Goal: Task Accomplishment & Management: Manage account settings

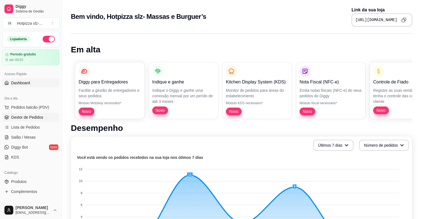
click at [29, 119] on span "Gestor de Pedidos" at bounding box center [27, 117] width 32 height 6
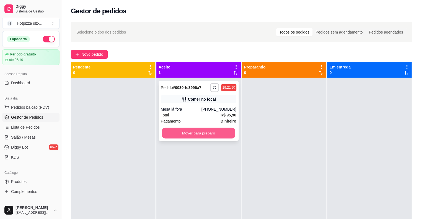
click at [197, 136] on button "Mover para preparo" at bounding box center [198, 133] width 73 height 11
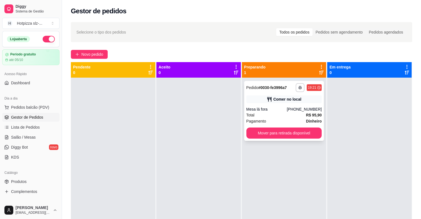
click at [282, 112] on div "Total R$ 95,90" at bounding box center [284, 115] width 76 height 6
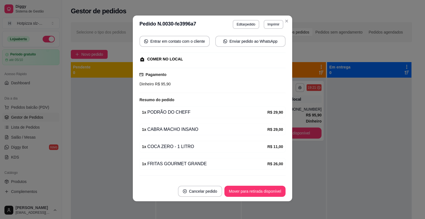
scroll to position [55, 0]
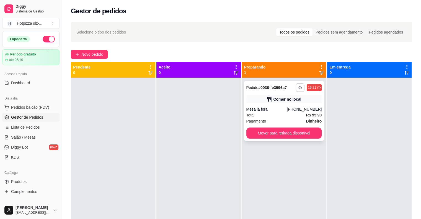
click at [277, 110] on div "Mesa lá fora" at bounding box center [266, 109] width 41 height 6
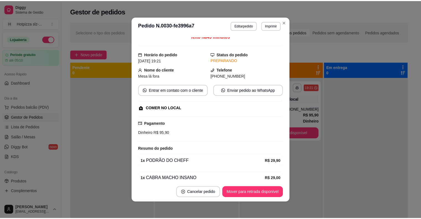
scroll to position [0, 0]
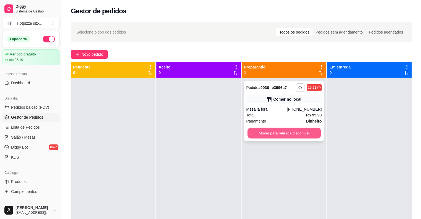
click at [271, 132] on button "Mover para retirada disponível" at bounding box center [283, 133] width 73 height 11
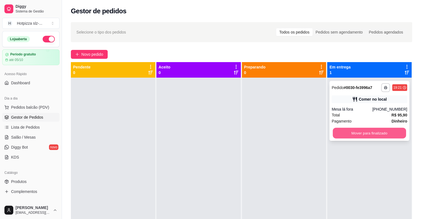
click at [364, 133] on button "Mover para finalizado" at bounding box center [369, 133] width 73 height 11
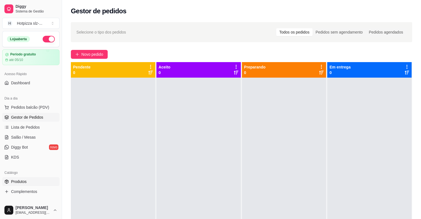
click at [20, 185] on link "Produtos" at bounding box center [30, 181] width 57 height 9
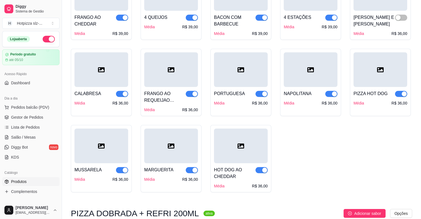
scroll to position [1498, 0]
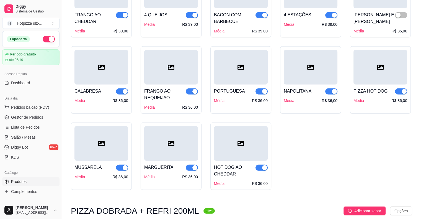
click at [238, 141] on div at bounding box center [241, 143] width 54 height 35
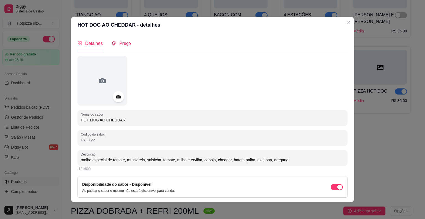
click at [120, 45] on span "Preço" at bounding box center [125, 43] width 12 height 5
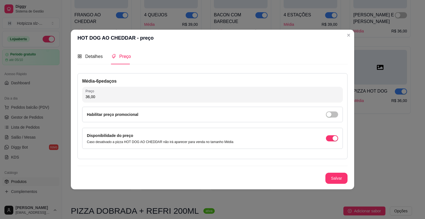
drag, startPoint x: 98, startPoint y: 100, endPoint x: 70, endPoint y: 102, distance: 27.7
click at [70, 102] on div "HOT DOG AO CHEDDAR - preço Detalhes Preço Nome do sabor HOT DOG AO CHEDDAR Códi…" at bounding box center [212, 109] width 425 height 219
drag, startPoint x: 94, startPoint y: 98, endPoint x: 79, endPoint y: 97, distance: 15.6
click at [79, 97] on div "Média - 6 pedaços Preço 36,00 Habilitar preço promocional Disponibilidade do pr…" at bounding box center [212, 116] width 270 height 86
type input "31,00"
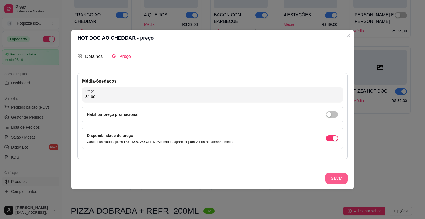
click at [336, 180] on button "Salvar" at bounding box center [336, 177] width 22 height 11
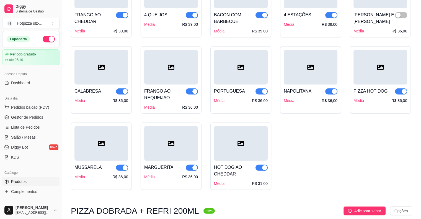
click at [170, 145] on div at bounding box center [171, 143] width 54 height 35
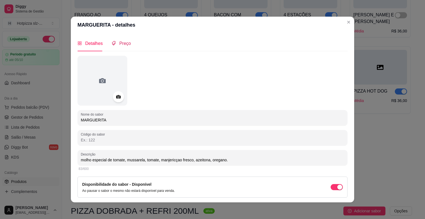
click at [121, 44] on span "Preço" at bounding box center [125, 43] width 12 height 5
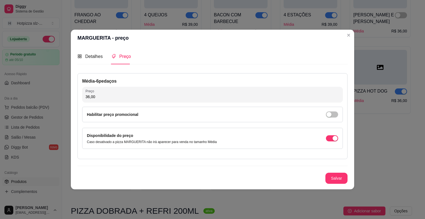
drag, startPoint x: 99, startPoint y: 97, endPoint x: 73, endPoint y: 100, distance: 26.1
click at [73, 100] on div "Detalhes Preço Nome do sabor MARGUERITA Código do sabor Descrição molho especia…" at bounding box center [212, 117] width 283 height 143
type input "31,00"
click at [342, 180] on button "Salvar" at bounding box center [336, 177] width 22 height 11
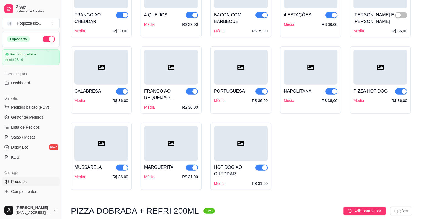
click at [101, 143] on div at bounding box center [101, 143] width 54 height 35
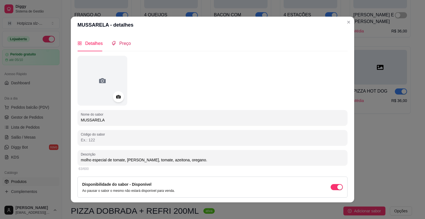
click at [121, 43] on span "Preço" at bounding box center [125, 43] width 12 height 5
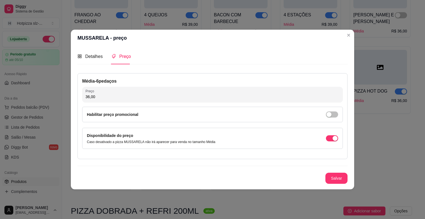
drag, startPoint x: 100, startPoint y: 97, endPoint x: 80, endPoint y: 98, distance: 20.5
click at [80, 98] on div "Média - 6 pedaços Preço 36,00 Habilitar preço promocional Disponibilidade do pr…" at bounding box center [212, 116] width 270 height 86
type input "31,00"
click at [337, 178] on button "Salvar" at bounding box center [336, 177] width 22 height 11
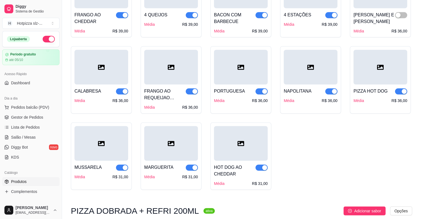
click at [375, 84] on div "PIZZA HOT DOG Média R$ 36,00" at bounding box center [380, 93] width 54 height 19
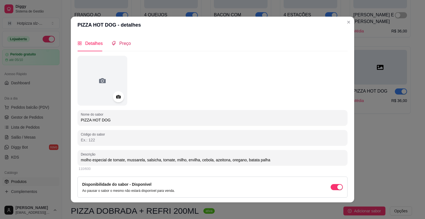
click at [120, 45] on span "Preço" at bounding box center [125, 43] width 12 height 5
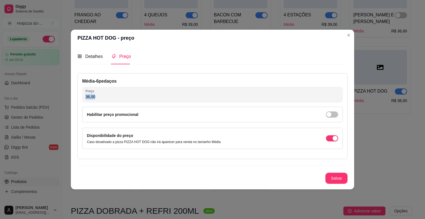
drag, startPoint x: 103, startPoint y: 93, endPoint x: 76, endPoint y: 103, distance: 28.6
click at [76, 103] on div "Detalhes Preço Nome do sabor PIZZA HOT DOG Código do sabor Descrição molho espe…" at bounding box center [212, 117] width 283 height 143
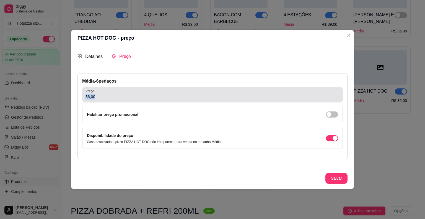
click at [95, 98] on input "36,00" at bounding box center [212, 97] width 254 height 6
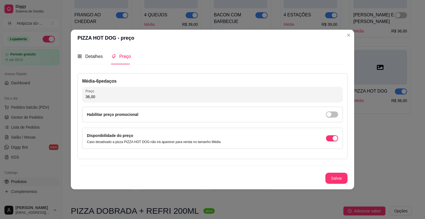
drag, startPoint x: 96, startPoint y: 98, endPoint x: 79, endPoint y: 98, distance: 16.9
click at [79, 98] on div "Média - 6 pedaços Preço 36,00 Habilitar preço promocional Disponibilidade do pr…" at bounding box center [212, 116] width 270 height 86
type input "31,00"
click at [335, 180] on button "Salvar" at bounding box center [337, 178] width 22 height 11
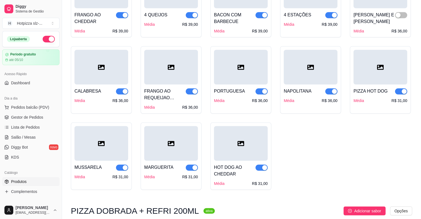
click at [301, 88] on div "NAPOLITANA" at bounding box center [298, 91] width 28 height 7
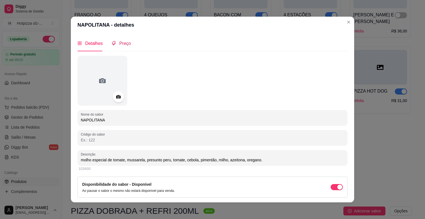
click at [121, 43] on span "Preço" at bounding box center [125, 43] width 12 height 5
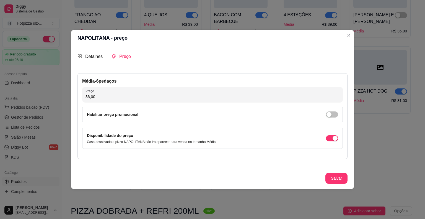
drag, startPoint x: 100, startPoint y: 97, endPoint x: 78, endPoint y: 98, distance: 21.3
click at [78, 98] on div "Média - 6 pedaços Preço 36,00 Habilitar preço promocional Disponibilidade do pr…" at bounding box center [212, 116] width 270 height 86
type input "31,00"
click at [335, 179] on button "Salvar" at bounding box center [337, 178] width 22 height 11
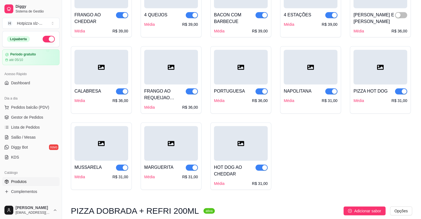
click at [240, 84] on div "PORTUGUESA Média R$ 36,00" at bounding box center [241, 93] width 54 height 19
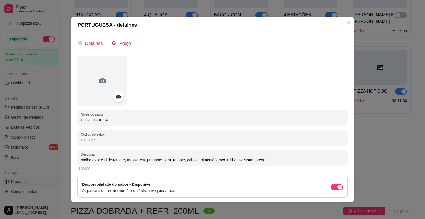
click at [121, 43] on span "Preço" at bounding box center [125, 43] width 12 height 5
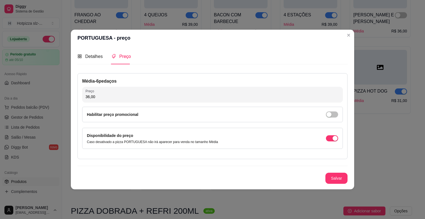
drag, startPoint x: 100, startPoint y: 96, endPoint x: 79, endPoint y: 97, distance: 21.3
click at [79, 97] on div "Média - 6 pedaços Preço 36,00 Habilitar preço promocional Disponibilidade do pr…" at bounding box center [212, 116] width 270 height 86
type input "31,00"
click at [338, 178] on button "Salvar" at bounding box center [336, 177] width 22 height 11
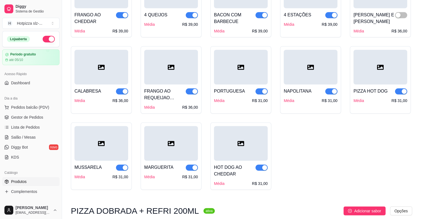
click at [174, 88] on div "FRANGO AO REQUEIJAO CREMOSO" at bounding box center [164, 94] width 41 height 13
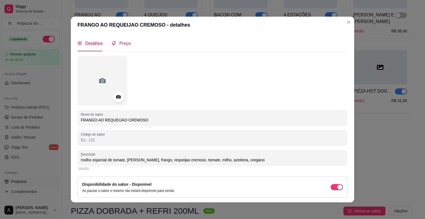
click at [116, 44] on div "Preço" at bounding box center [120, 43] width 19 height 7
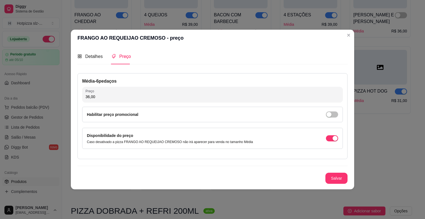
drag, startPoint x: 100, startPoint y: 98, endPoint x: 75, endPoint y: 99, distance: 24.6
click at [75, 99] on div "Detalhes Preço Nome do sabor FRANGO AO REQUEIJAO CREMOSO Código do sabor Descri…" at bounding box center [212, 117] width 283 height 143
type input "31,00"
click at [339, 178] on button "Salvar" at bounding box center [336, 177] width 22 height 11
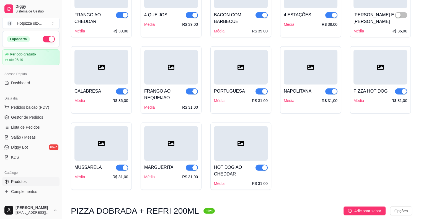
click at [111, 88] on div "CALABRESA" at bounding box center [101, 91] width 54 height 7
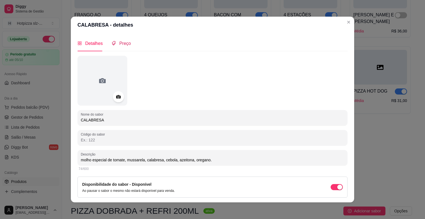
click at [121, 45] on span "Preço" at bounding box center [125, 43] width 12 height 5
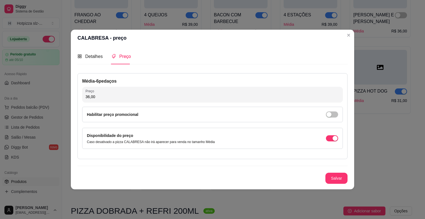
drag, startPoint x: 100, startPoint y: 94, endPoint x: 64, endPoint y: 98, distance: 36.2
click at [64, 98] on div "CALABRESA - preço Detalhes Preço Nome do sabor CALABRESA Código do sabor Descri…" at bounding box center [212, 109] width 425 height 219
type input "31,00"
click at [336, 178] on button "Salvar" at bounding box center [336, 177] width 22 height 11
drag, startPoint x: 99, startPoint y: 97, endPoint x: 77, endPoint y: 98, distance: 22.7
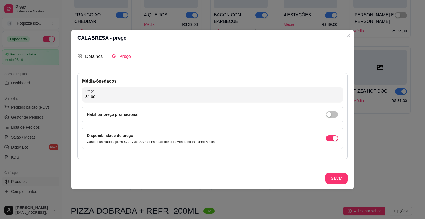
click at [77, 98] on div "Detalhes Preço Nome do sabor CALABRESA Código do sabor Descrição molho especial…" at bounding box center [212, 117] width 283 height 143
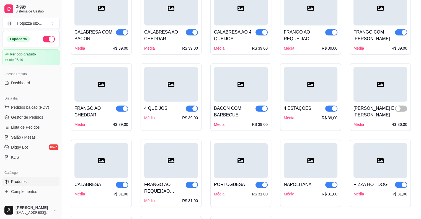
scroll to position [1391, 0]
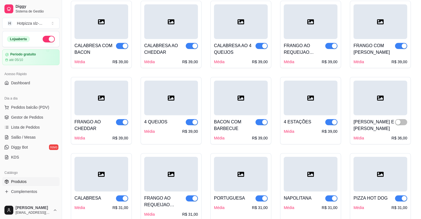
click at [366, 98] on div at bounding box center [380, 97] width 54 height 35
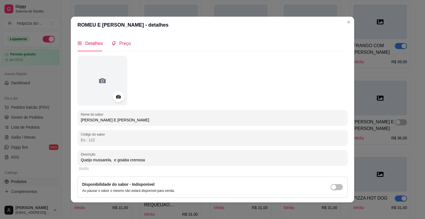
click at [123, 45] on span "Preço" at bounding box center [125, 43] width 12 height 5
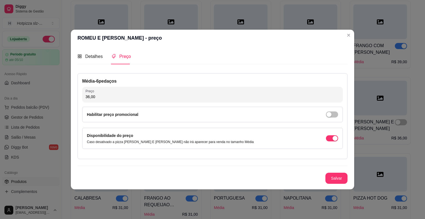
drag, startPoint x: 100, startPoint y: 98, endPoint x: 82, endPoint y: 98, distance: 17.7
click at [82, 98] on div "Média - 6 pedaços Preço 36,00 Habilitar preço promocional Disponibilidade do pr…" at bounding box center [212, 116] width 270 height 86
type input "31,00"
click at [339, 179] on button "Salvar" at bounding box center [337, 178] width 22 height 11
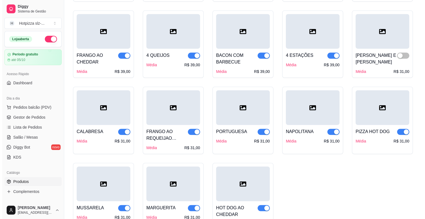
scroll to position [1398, 0]
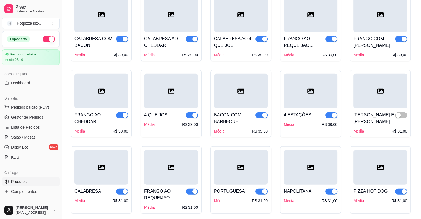
click at [310, 90] on div at bounding box center [311, 91] width 54 height 35
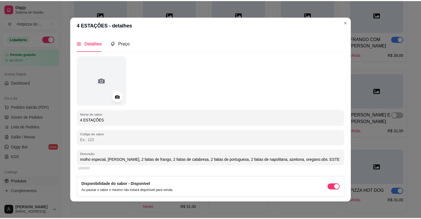
scroll to position [17, 0]
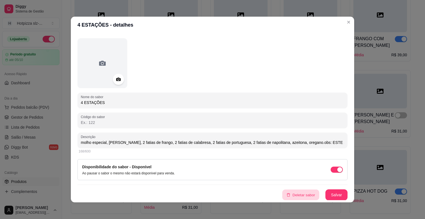
click at [287, 196] on button "Deletar sabor" at bounding box center [300, 194] width 37 height 11
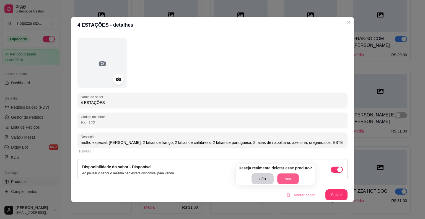
click at [286, 178] on button "sim" at bounding box center [288, 178] width 22 height 11
type input "molho especial, [PERSON_NAME], 2 fatias de frango, 2 fatias de calabresa, 2 fat…"
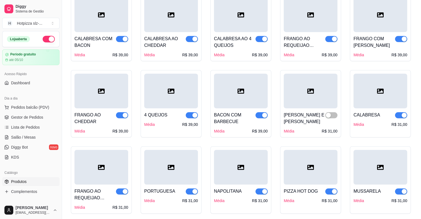
click at [86, 35] on div "CALABRESA COM BACON" at bounding box center [94, 41] width 41 height 13
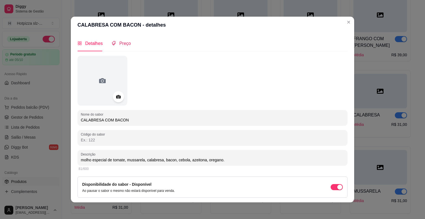
click at [120, 46] on span "Preço" at bounding box center [125, 43] width 12 height 5
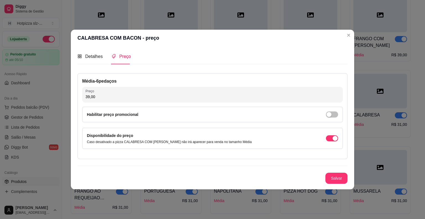
drag, startPoint x: 105, startPoint y: 97, endPoint x: 76, endPoint y: 98, distance: 28.8
click at [76, 98] on div "Detalhes Preço Nome do sabor CALABRESA COM BACON Código do sabor Descrição molh…" at bounding box center [212, 117] width 283 height 143
type input "35,00"
click at [341, 179] on button "Salvar" at bounding box center [336, 177] width 22 height 11
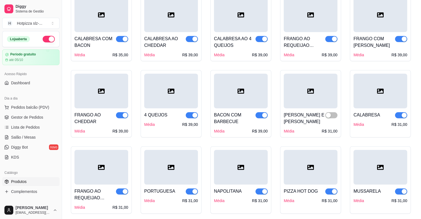
click at [163, 90] on div at bounding box center [171, 91] width 54 height 35
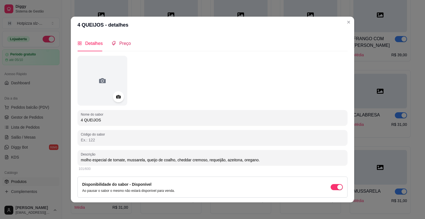
click at [123, 43] on span "Preço" at bounding box center [125, 43] width 12 height 5
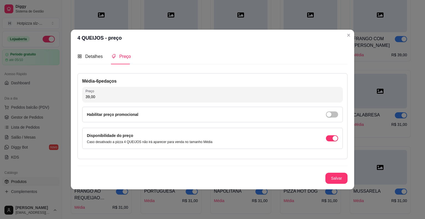
drag, startPoint x: 101, startPoint y: 98, endPoint x: 71, endPoint y: 101, distance: 30.3
click at [71, 101] on div "4 QUEIJOS - preço Detalhes Preço Nome do sabor 4 QUEIJOS Código do sabor Descri…" at bounding box center [212, 109] width 425 height 219
type input "35,00"
click at [341, 179] on button "Salvar" at bounding box center [337, 178] width 22 height 11
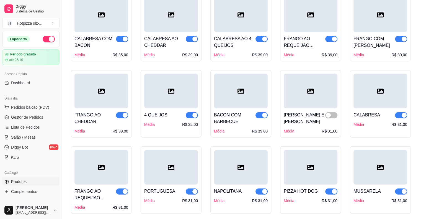
click at [241, 108] on div "BACON COM BARBECUE Média R$ 39,00" at bounding box center [241, 120] width 54 height 25
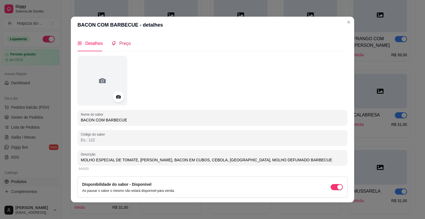
click at [123, 45] on span "Preço" at bounding box center [125, 43] width 12 height 5
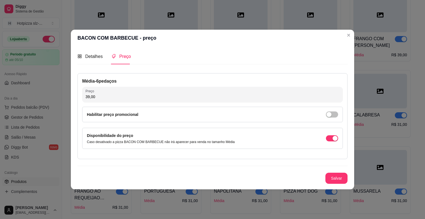
drag, startPoint x: 97, startPoint y: 98, endPoint x: 72, endPoint y: 102, distance: 26.0
click at [72, 102] on div "Detalhes Preço Nome do sabor BACON COM BARBECUE Código do sabor Descrição MOLHO…" at bounding box center [212, 117] width 283 height 143
type input "33,00"
click at [328, 179] on button "Salvar" at bounding box center [337, 178] width 22 height 11
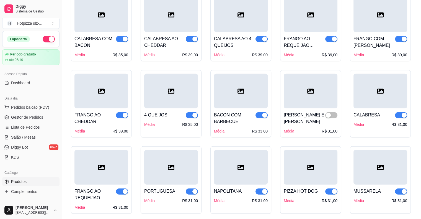
click at [99, 111] on div "FRANGO AO CHEDDAR" at bounding box center [94, 117] width 41 height 13
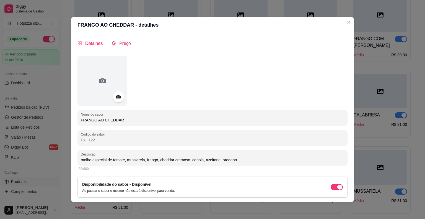
click at [118, 40] on div "Preço" at bounding box center [120, 43] width 19 height 7
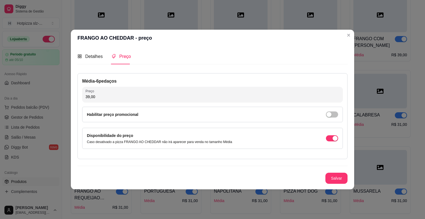
drag, startPoint x: 100, startPoint y: 101, endPoint x: 75, endPoint y: 98, distance: 25.2
click at [75, 98] on div "Detalhes Preço Nome do sabor FRANGO AO CHEDDAR Código do sabor Descrição molho …" at bounding box center [212, 117] width 283 height 143
drag, startPoint x: 97, startPoint y: 97, endPoint x: 81, endPoint y: 99, distance: 16.4
click at [81, 99] on div "Média - 6 pedaços Preço 39,00 Habilitar preço promocional Disponibilidade do pr…" at bounding box center [212, 116] width 270 height 86
type input "32,00"
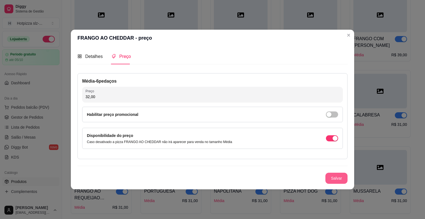
click at [336, 180] on button "Salvar" at bounding box center [336, 177] width 22 height 11
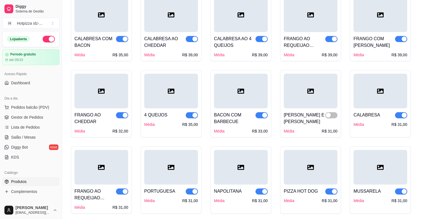
click at [103, 111] on div "FRANGO AO CHEDDAR" at bounding box center [94, 117] width 41 height 13
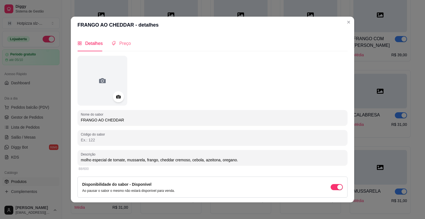
click at [121, 48] on div "Preço" at bounding box center [120, 43] width 19 height 16
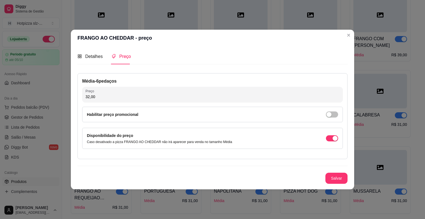
click at [108, 102] on div "Média - 6 pedaços Preço 32,00 Habilitar preço promocional Disponibilidade do pr…" at bounding box center [212, 116] width 270 height 86
drag, startPoint x: 107, startPoint y: 98, endPoint x: 71, endPoint y: 104, distance: 37.2
click at [71, 104] on div "FRANGO AO CHEDDAR - preço Detalhes Preço Nome do sabor FRANGO AO CHEDDAR Código…" at bounding box center [212, 109] width 425 height 219
type input "33,00"
click at [334, 178] on button "Salvar" at bounding box center [337, 178] width 22 height 11
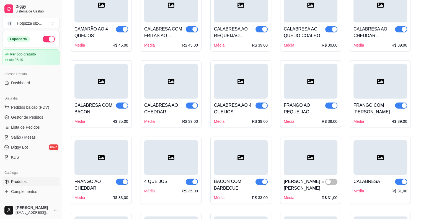
scroll to position [1324, 0]
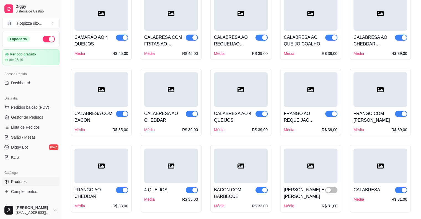
click at [300, 110] on div "FRANGO AO REQUEIJAO CREMOSO E CHEDDAR" at bounding box center [304, 116] width 41 height 13
click at [375, 110] on div "FRANGO COM [PERSON_NAME]" at bounding box center [373, 116] width 41 height 13
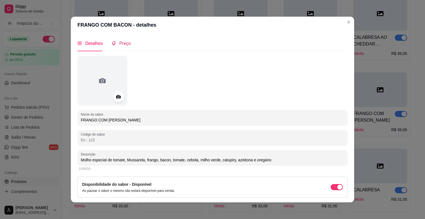
click at [123, 44] on span "Preço" at bounding box center [125, 43] width 12 height 5
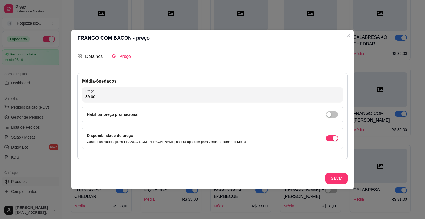
drag, startPoint x: 98, startPoint y: 95, endPoint x: 78, endPoint y: 98, distance: 20.4
click at [78, 98] on div "Média - 6 pedaços Preço 39,00 Habilitar preço promocional Disponibilidade do pr…" at bounding box center [212, 116] width 270 height 86
type input "36,00"
click at [334, 177] on button "Salvar" at bounding box center [336, 177] width 22 height 11
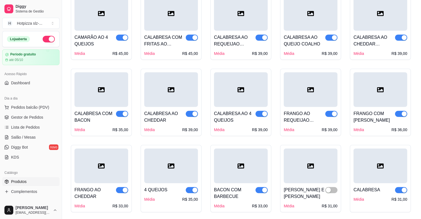
click at [310, 110] on div "FRANGO AO REQUEIJAO CREMOSO E CHEDDAR" at bounding box center [304, 116] width 41 height 13
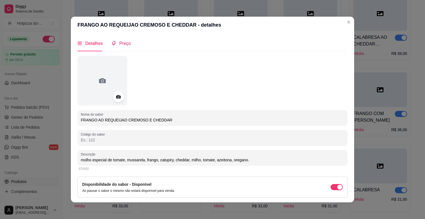
click at [121, 43] on span "Preço" at bounding box center [125, 43] width 12 height 5
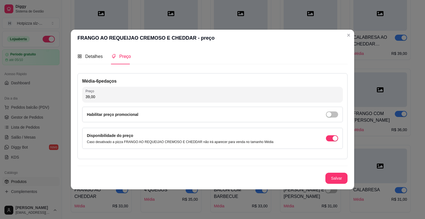
drag, startPoint x: 99, startPoint y: 95, endPoint x: 83, endPoint y: 97, distance: 15.9
click at [83, 97] on div "Preço 39,00" at bounding box center [212, 94] width 261 height 15
type input "36,00"
click at [338, 177] on button "Salvar" at bounding box center [337, 178] width 22 height 11
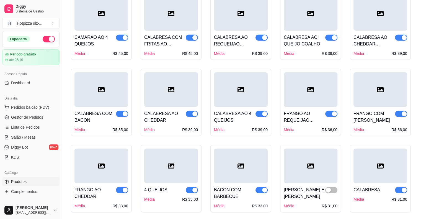
click at [302, 110] on div "FRANGO AO REQUEIJAO CREMOSO E CHEDDAR" at bounding box center [304, 116] width 41 height 13
click at [243, 110] on div "CALABRESA AO 4 QUEIJOS" at bounding box center [234, 116] width 41 height 13
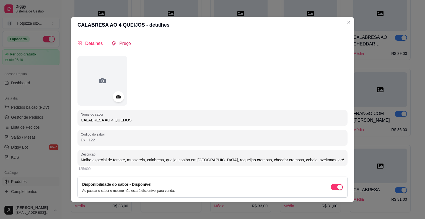
click at [119, 43] on span "Preço" at bounding box center [125, 43] width 12 height 5
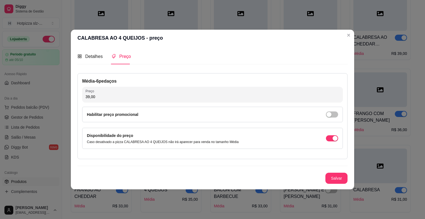
drag, startPoint x: 102, startPoint y: 93, endPoint x: 79, endPoint y: 97, distance: 22.7
click at [79, 97] on div "Média - 6 pedaços Preço 39,00 Habilitar preço promocional Disponibilidade do pr…" at bounding box center [212, 116] width 270 height 86
drag, startPoint x: 96, startPoint y: 96, endPoint x: 80, endPoint y: 97, distance: 16.4
click at [80, 97] on div "Média - 6 pedaços Preço 39,00 Habilitar preço promocional Disponibilidade do pr…" at bounding box center [212, 116] width 270 height 86
type input "37,00"
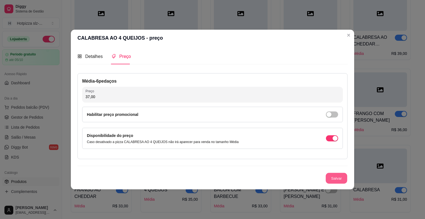
click at [336, 173] on button "Salvar" at bounding box center [337, 178] width 22 height 11
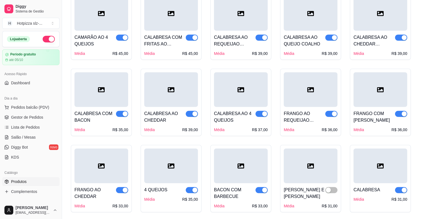
click at [167, 110] on div "CALABRESA AO CHEDDAR" at bounding box center [164, 116] width 41 height 13
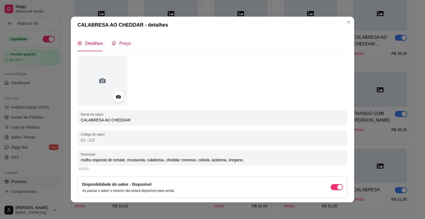
click at [120, 43] on span "Preço" at bounding box center [125, 43] width 12 height 5
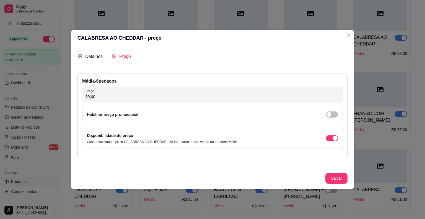
drag, startPoint x: 99, startPoint y: 96, endPoint x: 77, endPoint y: 97, distance: 22.4
click at [77, 97] on div "Detalhes Preço Nome do sabor CALABRESA AO CHEDDAR Código do sabor Descrição mol…" at bounding box center [212, 117] width 283 height 143
drag, startPoint x: 105, startPoint y: 96, endPoint x: 71, endPoint y: 98, distance: 34.1
click at [71, 98] on div "Detalhes Preço Nome do sabor CALABRESA AO CHEDDAR Código do sabor Descrição mol…" at bounding box center [212, 117] width 283 height 143
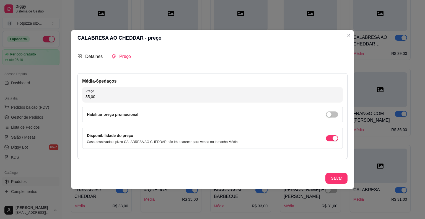
type input "35,00"
click at [336, 179] on button "Salvar" at bounding box center [337, 178] width 22 height 11
click at [333, 180] on button "Salvar" at bounding box center [336, 177] width 22 height 11
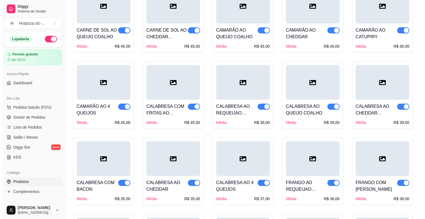
scroll to position [1249, 0]
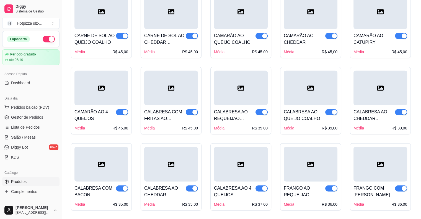
click at [374, 108] on div "CALABRESA AO CHEDDAR CREMOSO" at bounding box center [373, 114] width 41 height 13
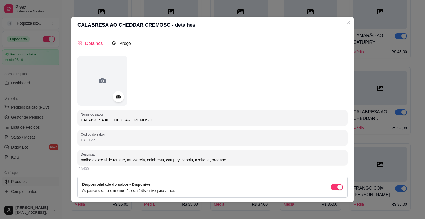
click at [204, 135] on div "CALABRESA AO CHEDDAR CREMOSO - detalhes Detalhes Preço Nome do sabor CALABRESA …" at bounding box center [212, 109] width 425 height 219
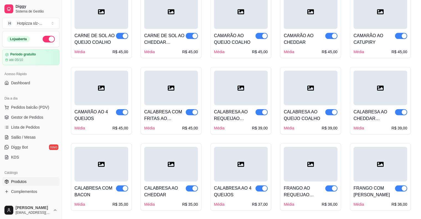
click at [162, 185] on div "CALABRESA AO CHEDDAR" at bounding box center [164, 191] width 41 height 13
click at [386, 86] on div at bounding box center [380, 88] width 54 height 35
click at [178, 166] on div at bounding box center [171, 164] width 54 height 35
click at [173, 158] on div at bounding box center [171, 164] width 54 height 35
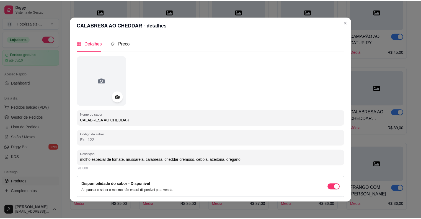
scroll to position [17, 0]
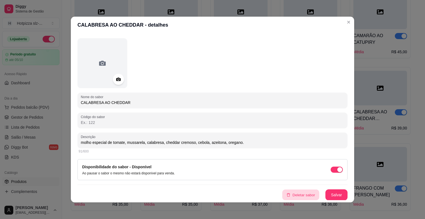
click at [293, 194] on button "Deletar sabor" at bounding box center [300, 194] width 37 height 11
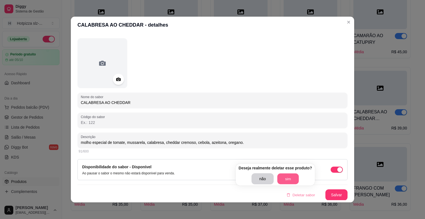
click at [285, 179] on button "sim" at bounding box center [288, 178] width 22 height 11
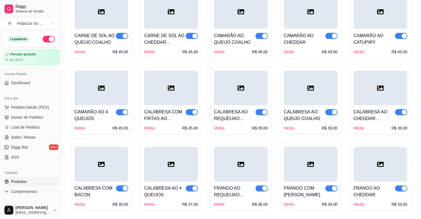
click at [343, 104] on div "À MODA DA CASA Média R$ 39,00 DU CHEFF Média R$ 39,00 CARNE DE SOL Média R$ 42,…" at bounding box center [241, 173] width 341 height 517
click at [368, 108] on div "CALABRESA AO CHEDDAR CREMOSO" at bounding box center [373, 114] width 41 height 13
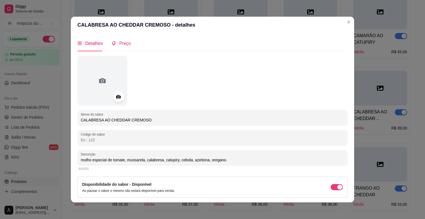
click at [122, 41] on span "Preço" at bounding box center [125, 43] width 12 height 5
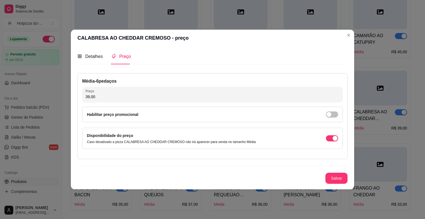
drag, startPoint x: 104, startPoint y: 96, endPoint x: 72, endPoint y: 100, distance: 32.4
click at [72, 100] on div "Detalhes Preço Nome do sabor CALABRESA AO CHEDDAR CREMOSO Código do sabor Descr…" at bounding box center [212, 117] width 283 height 143
type input "35,00"
click at [333, 179] on button "Salvar" at bounding box center [336, 177] width 22 height 11
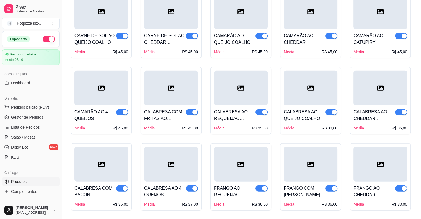
click at [235, 108] on div "CALABRESA AO REQUEIJAO CREMOSO E CHEDDAR" at bounding box center [234, 114] width 41 height 13
click at [303, 108] on div "CALABRESA AO QUEIJO COALHO" at bounding box center [304, 114] width 41 height 13
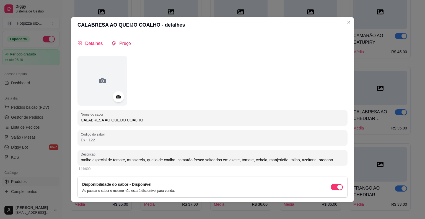
click at [122, 44] on span "Preço" at bounding box center [125, 43] width 12 height 5
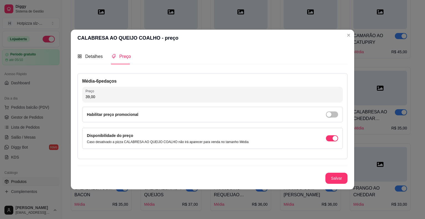
drag, startPoint x: 98, startPoint y: 98, endPoint x: 76, endPoint y: 98, distance: 23.0
click at [76, 98] on div "Detalhes Preço Nome do sabor CALABRESA AO QUEIJO COALHO Código do sabor Descriç…" at bounding box center [212, 117] width 283 height 143
type input "38,00"
click at [336, 181] on button "Salvar" at bounding box center [336, 177] width 22 height 11
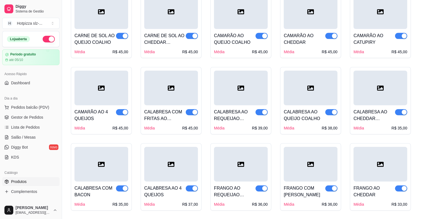
click at [246, 108] on div "CALABRESA AO REQUEIJAO CREMOSO E CHEDDAR" at bounding box center [234, 114] width 41 height 13
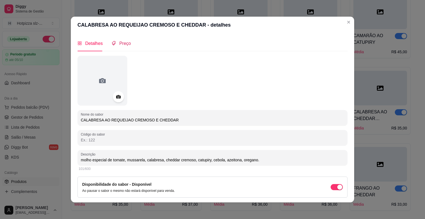
click at [120, 45] on span "Preço" at bounding box center [125, 43] width 12 height 5
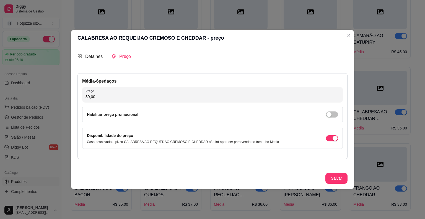
drag, startPoint x: 99, startPoint y: 99, endPoint x: 82, endPoint y: 100, distance: 17.4
click at [82, 100] on div "Preço 39,00" at bounding box center [212, 94] width 261 height 15
type input "35,00"
click at [342, 180] on button "Salvar" at bounding box center [336, 177] width 22 height 11
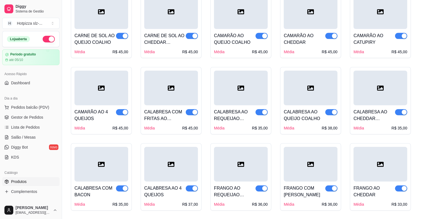
click at [172, 108] on div "CALABRESA COM FRITAS AO CHEDDAR CREMOSO" at bounding box center [164, 114] width 41 height 13
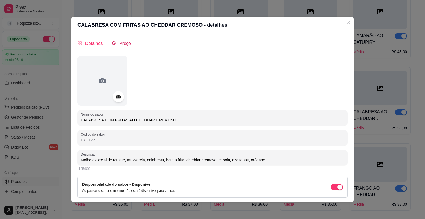
click at [123, 44] on span "Preço" at bounding box center [125, 43] width 12 height 5
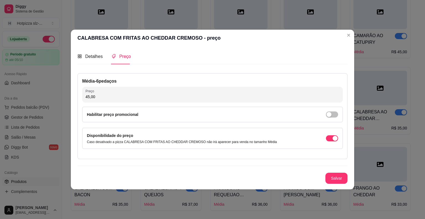
drag, startPoint x: 97, startPoint y: 96, endPoint x: 78, endPoint y: 99, distance: 18.7
click at [78, 99] on div "Média - 6 pedaços Preço 45,00 Habilitar preço promocional Disponibilidade do pr…" at bounding box center [212, 116] width 270 height 86
type input "38,00"
click at [335, 177] on button "Salvar" at bounding box center [336, 177] width 22 height 11
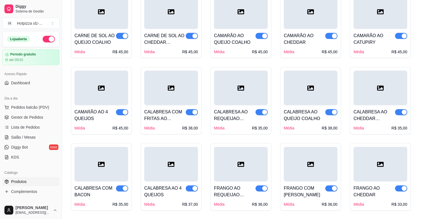
click at [238, 108] on div "CALABRESA AO REQUEIJAO CREMOSO E CHEDDAR" at bounding box center [234, 114] width 41 height 13
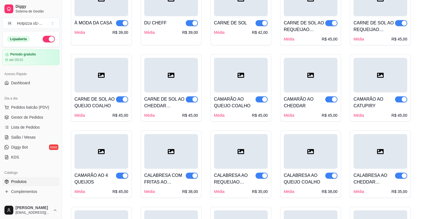
scroll to position [1175, 0]
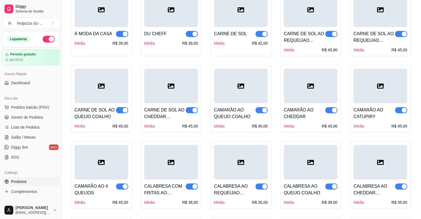
click at [105, 183] on div "CAMARÃO AO 4 QUEIJOS" at bounding box center [94, 189] width 41 height 13
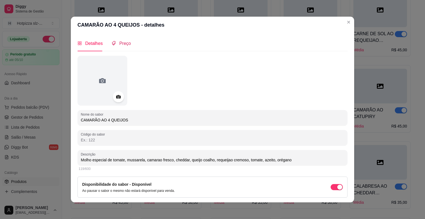
click at [119, 44] on span "Preço" at bounding box center [125, 43] width 12 height 5
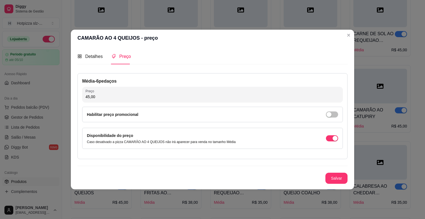
drag, startPoint x: 101, startPoint y: 98, endPoint x: 83, endPoint y: 100, distance: 18.1
click at [83, 100] on div "Preço 45,00" at bounding box center [212, 94] width 261 height 15
type input "38,00"
click at [332, 178] on button "Salvar" at bounding box center [336, 177] width 22 height 11
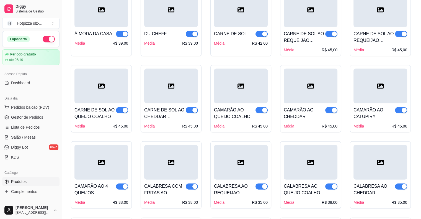
click at [369, 74] on div at bounding box center [380, 86] width 54 height 35
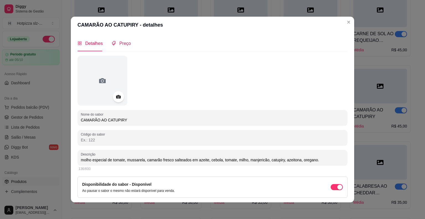
click at [125, 45] on span "Preço" at bounding box center [125, 43] width 12 height 5
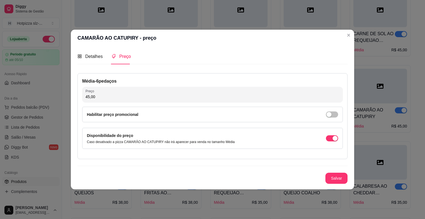
drag, startPoint x: 99, startPoint y: 97, endPoint x: 73, endPoint y: 98, distance: 26.0
click at [73, 98] on div "Detalhes Preço Nome do sabor CAMARÃO AO CATUPIRY Código do sabor Descrição molh…" at bounding box center [212, 117] width 283 height 143
type input "38,00"
click at [337, 180] on button "Salvar" at bounding box center [336, 177] width 22 height 11
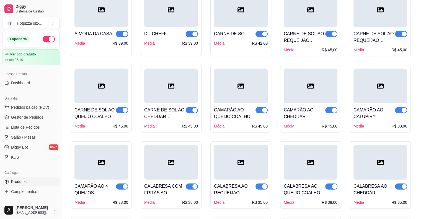
click at [311, 106] on div "CAMARÃO AO CHEDDAR" at bounding box center [304, 112] width 41 height 13
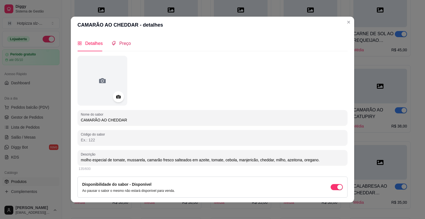
click at [123, 44] on span "Preço" at bounding box center [125, 43] width 12 height 5
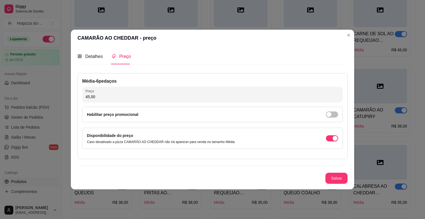
drag, startPoint x: 102, startPoint y: 96, endPoint x: 64, endPoint y: 101, distance: 38.2
click at [64, 101] on div "CAMARÃO AO CHEDDAR - preço Detalhes Preço Nome do sabor CAMARÃO AO CHEDDAR Códi…" at bounding box center [212, 109] width 425 height 219
type input "38,00"
click at [335, 177] on button "Salvar" at bounding box center [336, 177] width 22 height 11
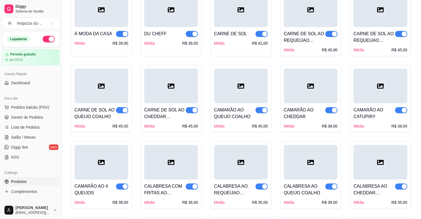
click at [245, 106] on div "CAMARÃO AO QUEIJO COALHO" at bounding box center [234, 112] width 41 height 13
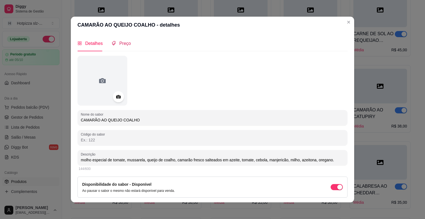
click at [113, 46] on span at bounding box center [113, 43] width 4 height 5
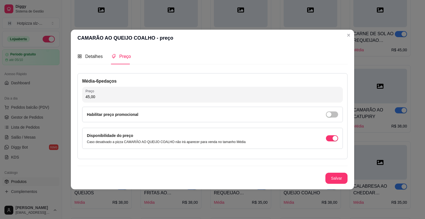
drag, startPoint x: 106, startPoint y: 98, endPoint x: 66, endPoint y: 99, distance: 40.4
click at [66, 99] on div "CAMARÃO AO QUEIJO COALHO - preço Detalhes Preço Nome do sabor CAMARÃO AO QUEIJO…" at bounding box center [212, 109] width 425 height 219
type input "38,00"
click at [337, 179] on button "Salvar" at bounding box center [337, 178] width 22 height 11
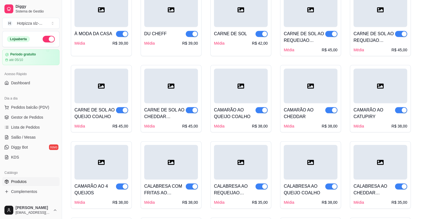
click at [183, 106] on div "CARNE DE SOL AO CHEDDAR CREMOSO" at bounding box center [164, 112] width 41 height 13
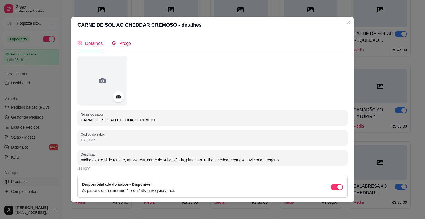
click at [115, 41] on div "Preço" at bounding box center [120, 43] width 19 height 7
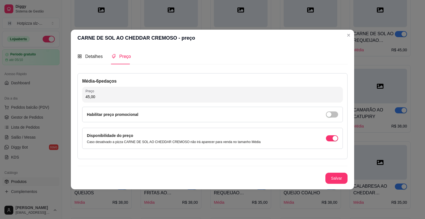
drag, startPoint x: 100, startPoint y: 98, endPoint x: 85, endPoint y: 100, distance: 14.8
click at [85, 100] on div "Preço 45,00" at bounding box center [212, 94] width 261 height 15
type input "38,00"
click at [332, 177] on button "Salvar" at bounding box center [336, 177] width 22 height 11
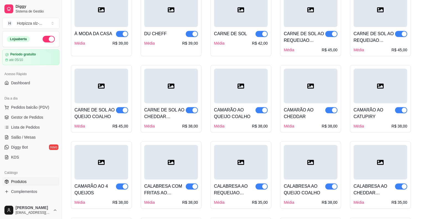
click at [106, 106] on div "CARNE DE SOL AO QUEIJO COALHO" at bounding box center [94, 112] width 41 height 13
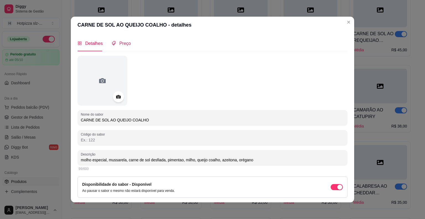
click at [119, 44] on span "Preço" at bounding box center [125, 43] width 12 height 5
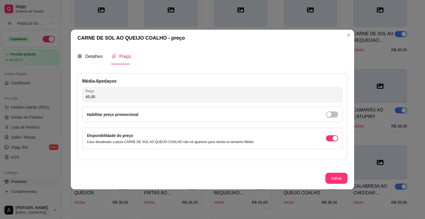
drag, startPoint x: 104, startPoint y: 92, endPoint x: 77, endPoint y: 100, distance: 28.0
click at [77, 100] on div "Detalhes Preço Nome do sabor CARNE DE SOL AO QUEIJO COALHO Código do sabor Desc…" at bounding box center [212, 117] width 283 height 143
drag, startPoint x: 93, startPoint y: 97, endPoint x: 76, endPoint y: 100, distance: 17.4
click at [76, 100] on div "Detalhes Preço Nome do sabor CARNE DE SOL AO QUEIJO COALHO Código do sabor Desc…" at bounding box center [212, 117] width 283 height 143
type input "38,00"
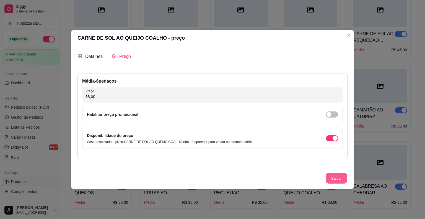
click at [337, 175] on button "Salvar" at bounding box center [337, 178] width 22 height 11
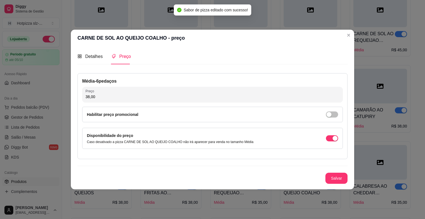
drag, startPoint x: 103, startPoint y: 97, endPoint x: 78, endPoint y: 100, distance: 24.8
click at [78, 100] on div "Média - 6 pedaços Preço 38,00 Habilitar preço promocional Disponibilidade do pr…" at bounding box center [212, 116] width 270 height 86
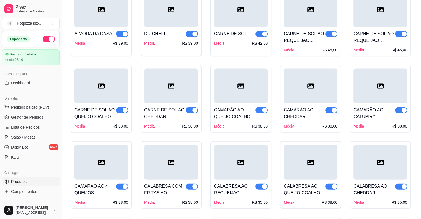
click at [100, 106] on div "CARNE DE SOL AO QUEIJO COALHO" at bounding box center [94, 112] width 41 height 13
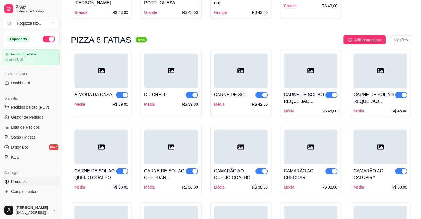
scroll to position [1101, 0]
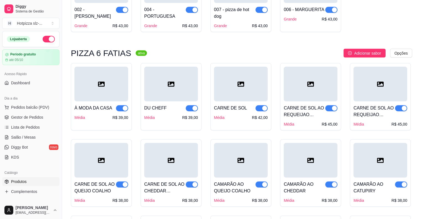
click at [381, 81] on div at bounding box center [380, 84] width 54 height 35
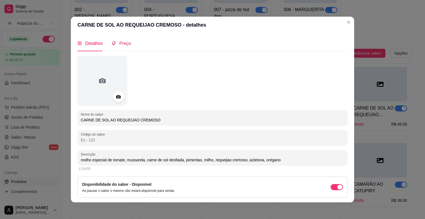
click at [122, 46] on div "Preço" at bounding box center [120, 43] width 19 height 7
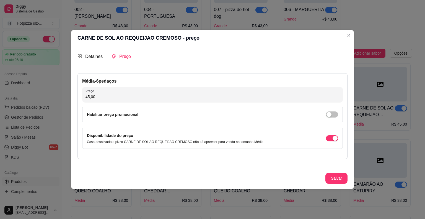
drag, startPoint x: 105, startPoint y: 100, endPoint x: 71, endPoint y: 99, distance: 33.8
click at [71, 99] on div "Detalhes Preço Nome do sabor CARNE DE SOL AO REQUEIJAO CREMOSO Código do sabor …" at bounding box center [212, 117] width 283 height 143
drag, startPoint x: 97, startPoint y: 97, endPoint x: 73, endPoint y: 99, distance: 24.4
click at [73, 99] on div "Detalhes Preço Nome do sabor CARNE DE SOL AO REQUEIJAO CREMOSO Código do sabor …" at bounding box center [212, 117] width 283 height 143
paste input "38"
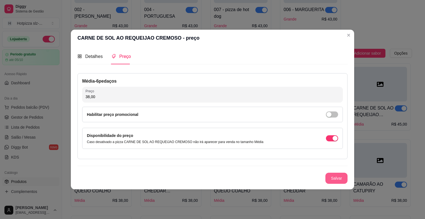
type input "38,00"
click at [337, 175] on button "Salvar" at bounding box center [336, 177] width 22 height 11
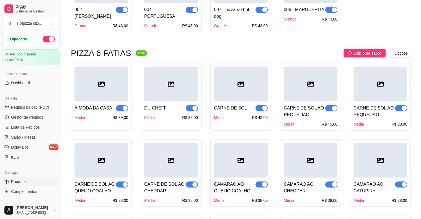
click at [298, 87] on div at bounding box center [311, 84] width 54 height 35
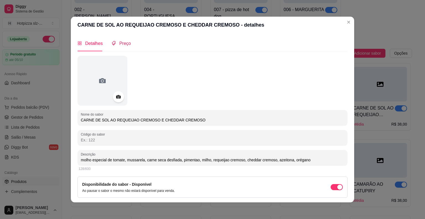
click at [122, 42] on span "Preço" at bounding box center [125, 43] width 12 height 5
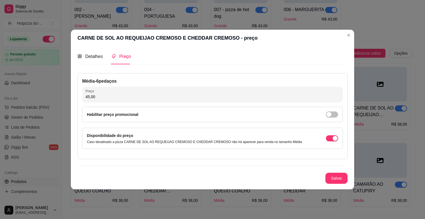
drag, startPoint x: 100, startPoint y: 96, endPoint x: 69, endPoint y: 105, distance: 32.5
click at [69, 105] on div "CARNE DE SOL AO REQUEIJAO CREMOSO E CHEDDAR CREMOSO - preço Detalhes Preço Nome…" at bounding box center [212, 109] width 425 height 219
paste input "38"
type input "38,00"
click at [340, 180] on button "Salvar" at bounding box center [336, 177] width 22 height 11
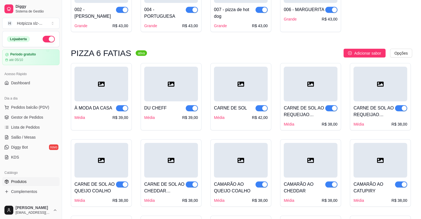
click at [248, 105] on div "CARNE DE SOL" at bounding box center [241, 108] width 54 height 7
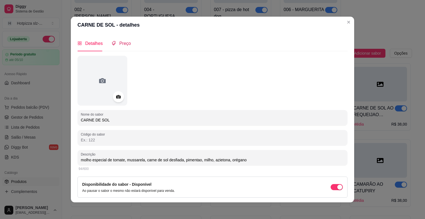
click at [121, 44] on span "Preço" at bounding box center [125, 43] width 12 height 5
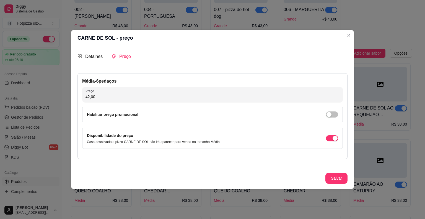
drag, startPoint x: 106, startPoint y: 96, endPoint x: 76, endPoint y: 99, distance: 29.7
click at [76, 99] on div "Detalhes Preço Nome do sabor CARNE DE SOL Código do sabor Descrição molho espec…" at bounding box center [212, 117] width 283 height 143
paste input "38"
type input "38,00"
click at [333, 176] on button "Salvar" at bounding box center [336, 177] width 22 height 11
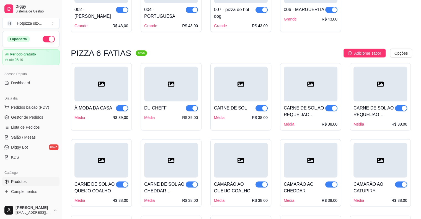
click at [185, 101] on div "DU CHEFF Média R$ 39,00" at bounding box center [171, 110] width 54 height 19
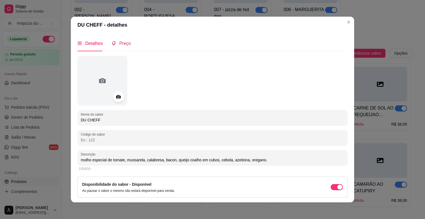
click at [118, 46] on div "Preço" at bounding box center [120, 43] width 19 height 7
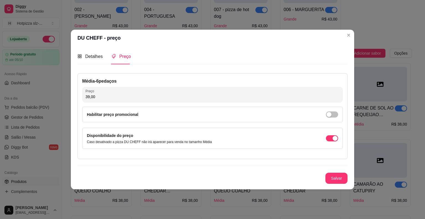
drag, startPoint x: 100, startPoint y: 97, endPoint x: 79, endPoint y: 97, distance: 21.6
click at [79, 97] on div "Média - 6 pedaços Preço 39,00 Habilitar preço promocional Disponibilidade do pr…" at bounding box center [212, 116] width 270 height 86
type input "35,00"
click at [337, 177] on button "Salvar" at bounding box center [337, 178] width 22 height 11
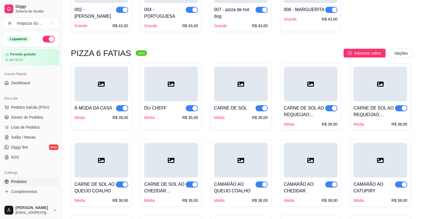
click at [102, 101] on div "À MODA DA CASA Média R$ 39,00" at bounding box center [101, 110] width 54 height 19
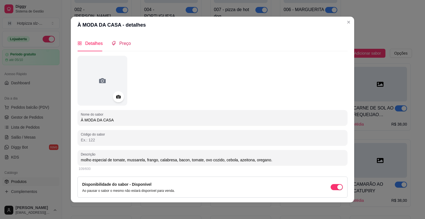
click at [121, 45] on span "Preço" at bounding box center [125, 43] width 12 height 5
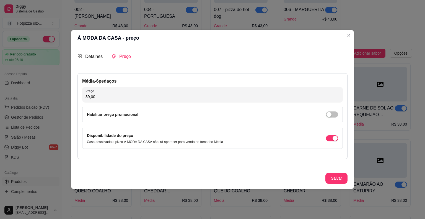
drag, startPoint x: 100, startPoint y: 101, endPoint x: 75, endPoint y: 101, distance: 24.6
click at [75, 101] on div "Detalhes Preço Nome do sabor À MODA DA CASA Código do sabor Descrição molho esp…" at bounding box center [212, 117] width 283 height 143
drag, startPoint x: 101, startPoint y: 95, endPoint x: 73, endPoint y: 99, distance: 28.0
click at [73, 99] on div "Detalhes Preço Nome do sabor À MODA DA CASA Código do sabor Descrição molho esp…" at bounding box center [212, 117] width 283 height 143
type input "35,00"
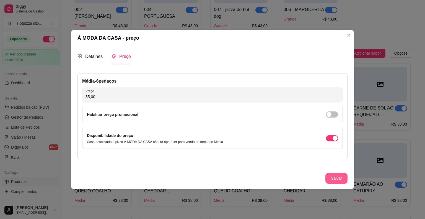
click at [333, 178] on button "Salvar" at bounding box center [336, 177] width 22 height 11
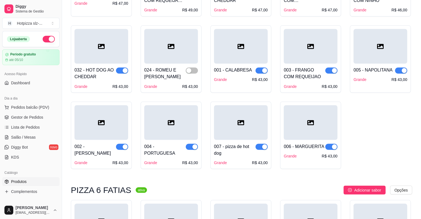
scroll to position [959, 0]
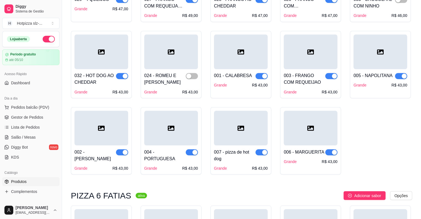
click at [315, 145] on div "006 - MARGUERITA Grande R$ 43,00" at bounding box center [311, 154] width 54 height 19
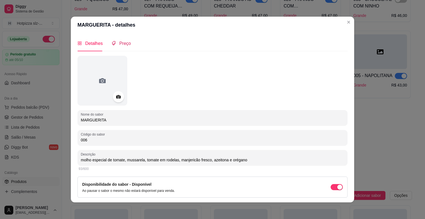
click at [119, 43] on span "Preço" at bounding box center [125, 43] width 12 height 5
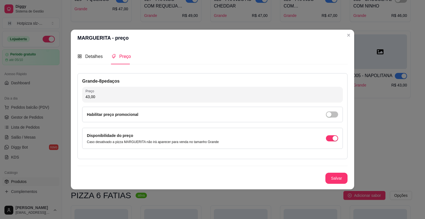
drag, startPoint x: 97, startPoint y: 97, endPoint x: 64, endPoint y: 102, distance: 33.7
click at [64, 102] on div "MARGUERITA - preço Detalhes Preço Nome do sabor MARGUERITA Código do sabor 006 …" at bounding box center [212, 109] width 425 height 219
type input "39,00"
click at [331, 181] on button "Salvar" at bounding box center [336, 177] width 22 height 11
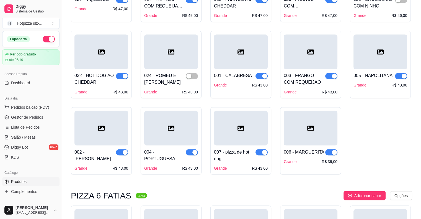
click at [234, 130] on div at bounding box center [241, 127] width 54 height 35
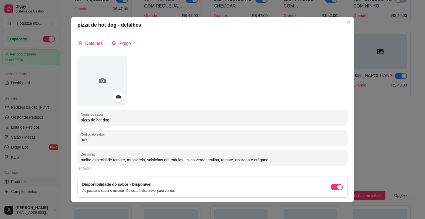
click at [119, 42] on span "Preço" at bounding box center [125, 43] width 12 height 5
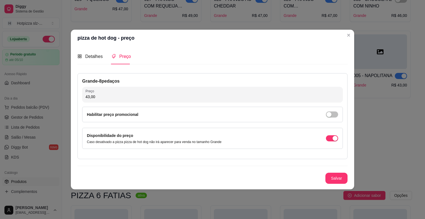
drag, startPoint x: 99, startPoint y: 97, endPoint x: 68, endPoint y: 100, distance: 31.2
click at [68, 100] on div "pizza de hot dog - preço Detalhes Preço Nome do sabor pizza de hot dog Código d…" at bounding box center [212, 109] width 425 height 219
type input "39,00"
click at [336, 176] on button "Salvar" at bounding box center [336, 177] width 22 height 11
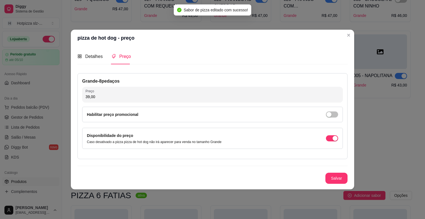
drag, startPoint x: 99, startPoint y: 96, endPoint x: 80, endPoint y: 101, distance: 19.9
click at [80, 101] on div "Grande - 8 pedaços Preço 39,00 Habilitar preço promocional Disponibilidade do p…" at bounding box center [212, 116] width 270 height 86
click at [343, 177] on button "Salvar" at bounding box center [336, 177] width 22 height 11
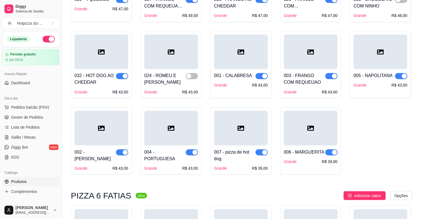
click at [148, 148] on div "004 - PORTUGUESA" at bounding box center [164, 154] width 41 height 13
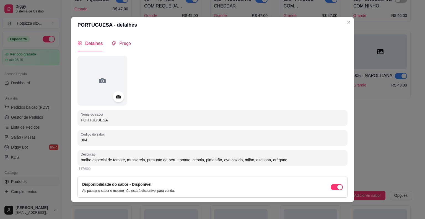
click at [124, 45] on span "Preço" at bounding box center [125, 43] width 12 height 5
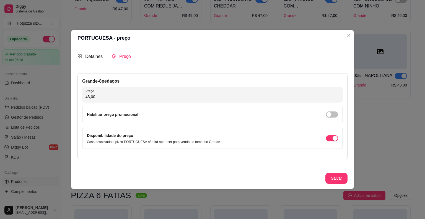
drag, startPoint x: 102, startPoint y: 95, endPoint x: 73, endPoint y: 105, distance: 30.7
click at [73, 105] on div "Detalhes Preço Nome do sabor PORTUGUESA Código do sabor 004 Descrição molho esp…" at bounding box center [212, 117] width 283 height 143
paste input "39"
type input "39,00"
click at [338, 179] on button "Salvar" at bounding box center [336, 177] width 22 height 11
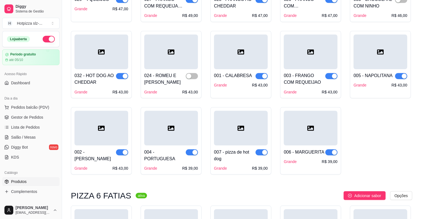
click at [117, 131] on div at bounding box center [101, 127] width 54 height 35
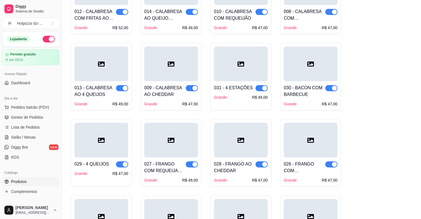
click at [117, 131] on div "Código do sabor 002" at bounding box center [210, 138] width 275 height 16
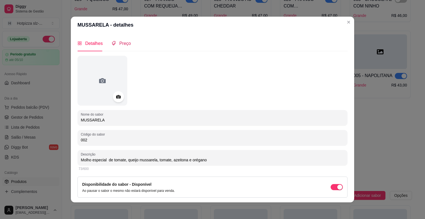
click at [120, 43] on span "Preço" at bounding box center [125, 43] width 12 height 5
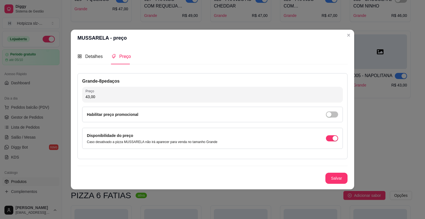
drag, startPoint x: 98, startPoint y: 98, endPoint x: 70, endPoint y: 100, distance: 28.0
click at [70, 100] on div "MUSSARELA - preço Detalhes Preço Nome do sabor MUSSARELA Código do sabor 002 De…" at bounding box center [212, 109] width 425 height 219
paste input "39"
type input "39,00"
click at [325, 172] on button "Salvar" at bounding box center [336, 177] width 22 height 11
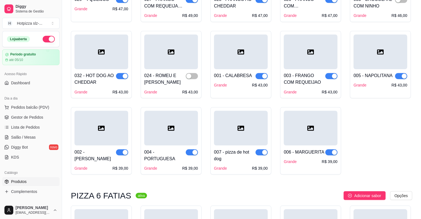
click at [374, 53] on div at bounding box center [380, 51] width 54 height 35
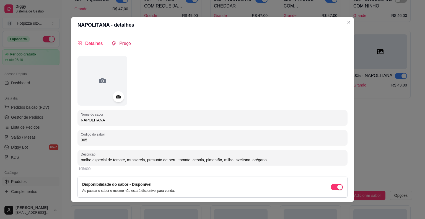
click at [124, 43] on span "Preço" at bounding box center [125, 43] width 12 height 5
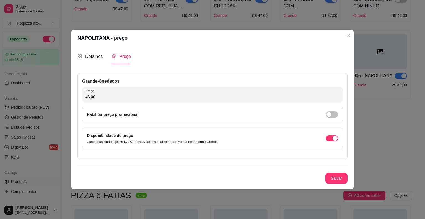
drag, startPoint x: 95, startPoint y: 97, endPoint x: 71, endPoint y: 99, distance: 23.9
click at [71, 99] on div "Detalhes Preço Nome do sabor NAPOLITANA Código do sabor 005 Descrição molho esp…" at bounding box center [212, 117] width 283 height 143
paste input "39"
type input "39,00"
click at [339, 178] on button "Salvar" at bounding box center [336, 177] width 22 height 11
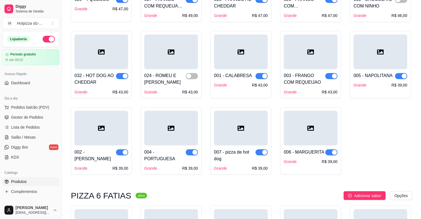
click at [311, 72] on div "003 - FRANGO COM REQUEIJAO" at bounding box center [304, 78] width 41 height 13
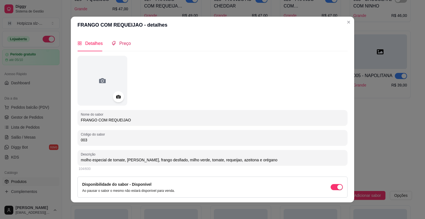
click at [120, 45] on span "Preço" at bounding box center [125, 43] width 12 height 5
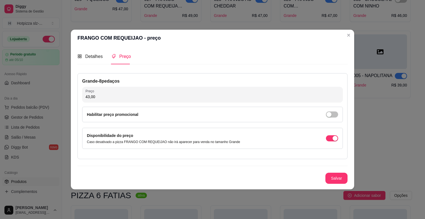
drag, startPoint x: 104, startPoint y: 93, endPoint x: 71, endPoint y: 102, distance: 34.3
click at [71, 102] on div "FRANGO COM REQUEIJAO - preço Detalhes Preço Nome do sabor FRANGO COM REQUEIJAO …" at bounding box center [212, 109] width 425 height 219
drag, startPoint x: 100, startPoint y: 95, endPoint x: 79, endPoint y: 97, distance: 20.8
click at [79, 97] on div "Grande - 8 pedaços Preço 43,00 Habilitar preço promocional Disponibilidade do p…" at bounding box center [212, 116] width 270 height 86
paste input "39"
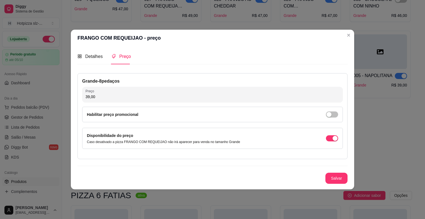
type input "39,00"
click at [341, 178] on button "Salvar" at bounding box center [336, 177] width 22 height 11
click at [340, 176] on button "Salvar" at bounding box center [337, 178] width 22 height 11
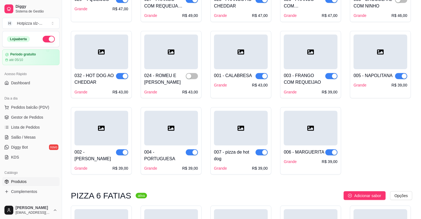
click at [235, 72] on div "001 - CALABRESA" at bounding box center [233, 75] width 38 height 7
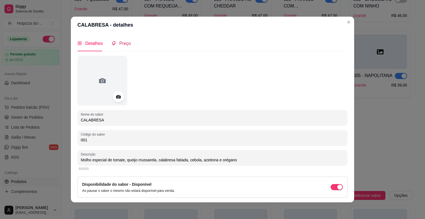
click at [119, 45] on span "Preço" at bounding box center [125, 43] width 12 height 5
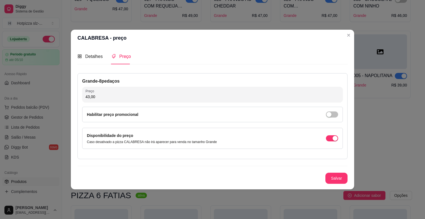
drag, startPoint x: 99, startPoint y: 100, endPoint x: 70, endPoint y: 96, distance: 29.3
click at [70, 96] on div "CALABRESA - preço Detalhes Preço Nome do sabor CALABRESA Código do sabor 001 De…" at bounding box center [212, 109] width 425 height 219
drag, startPoint x: 100, startPoint y: 94, endPoint x: 74, endPoint y: 97, distance: 25.6
click at [74, 97] on div "Detalhes Preço Nome do sabor CALABRESA Código do sabor 001 Descrição Molho espe…" at bounding box center [212, 117] width 283 height 143
paste input "39"
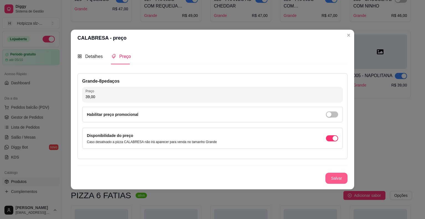
type input "39,00"
click at [333, 179] on button "Salvar" at bounding box center [336, 177] width 22 height 11
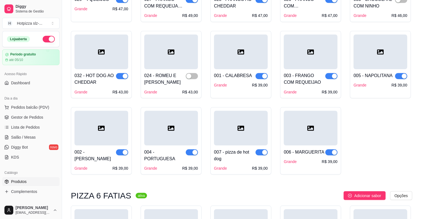
click at [180, 74] on div "024 - ROMEU E [PERSON_NAME] R$ 43,00" at bounding box center [171, 81] width 54 height 25
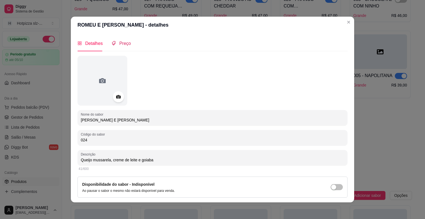
click at [119, 43] on span "Preço" at bounding box center [125, 43] width 12 height 5
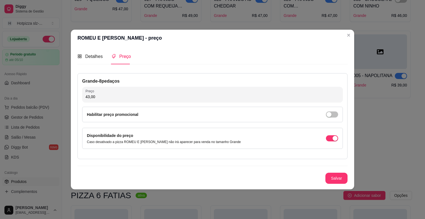
drag, startPoint x: 101, startPoint y: 97, endPoint x: 76, endPoint y: 97, distance: 24.6
click at [76, 97] on div "Detalhes Preço Nome do sabor ROMEU E [PERSON_NAME] Código do sabor 024 Descriçã…" at bounding box center [212, 117] width 283 height 143
drag, startPoint x: 99, startPoint y: 98, endPoint x: 83, endPoint y: 99, distance: 16.3
click at [83, 99] on div "Preço 39,00" at bounding box center [212, 94] width 261 height 15
type input "39,00"
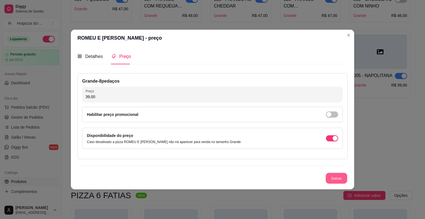
click at [337, 183] on button "Salvar" at bounding box center [337, 178] width 22 height 11
click at [337, 176] on button "Salvar" at bounding box center [336, 177] width 22 height 11
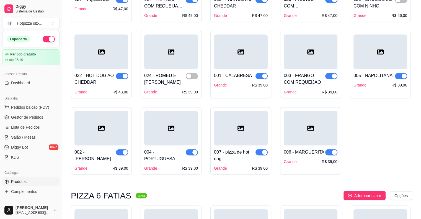
click at [98, 72] on div "032 - HOT DOG AO CHEDDAR" at bounding box center [94, 78] width 41 height 13
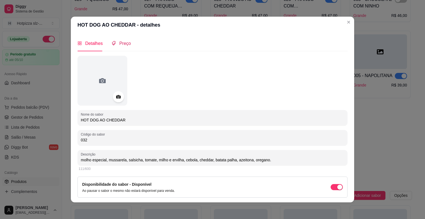
click at [124, 45] on span "Preço" at bounding box center [125, 43] width 12 height 5
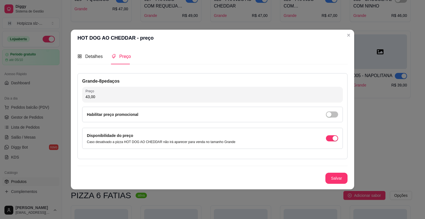
drag, startPoint x: 97, startPoint y: 99, endPoint x: 73, endPoint y: 104, distance: 24.8
click at [73, 104] on div "Detalhes Preço Nome do sabor HOT DOG AO CHEDDAR Código do sabor 032 Descrição m…" at bounding box center [212, 117] width 283 height 143
paste input "39"
type input "39,00"
click at [334, 184] on div "Nome do sabor HOT DOG AO CHEDDAR Código do sabor 032 Descrição molho especial, …" at bounding box center [212, 128] width 270 height 118
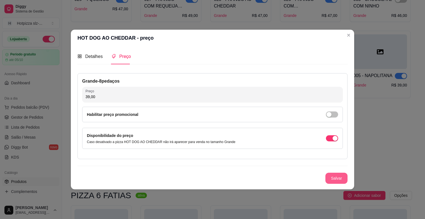
click at [336, 181] on button "Salvar" at bounding box center [336, 177] width 22 height 11
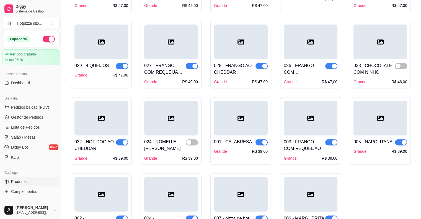
scroll to position [885, 0]
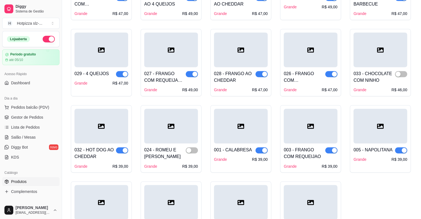
click at [308, 70] on div "026 - FRANGO COM [PERSON_NAME]" at bounding box center [304, 76] width 41 height 13
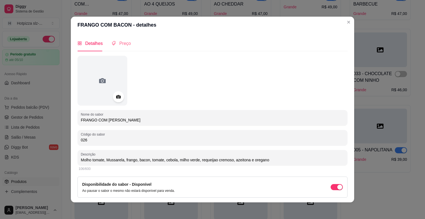
click at [115, 39] on div "Preço" at bounding box center [120, 43] width 19 height 16
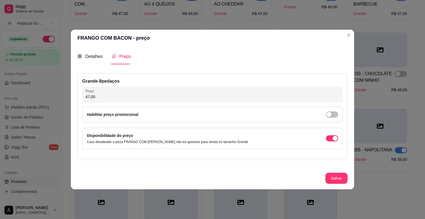
drag, startPoint x: 98, startPoint y: 96, endPoint x: 66, endPoint y: 104, distance: 33.1
click at [66, 104] on div "FRANGO COM BACON - preço Detalhes Preço Nome do sabor FRANGO COM BACON Código d…" at bounding box center [212, 109] width 425 height 219
type input "42,00"
click at [332, 178] on button "Salvar" at bounding box center [336, 177] width 22 height 11
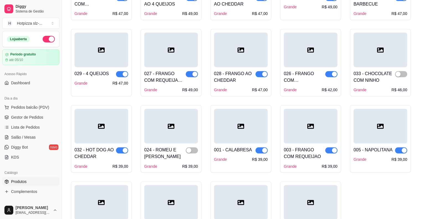
click at [252, 71] on div "028 - FRANGO AO CHEDDAR Grande R$ 47,00" at bounding box center [241, 79] width 54 height 25
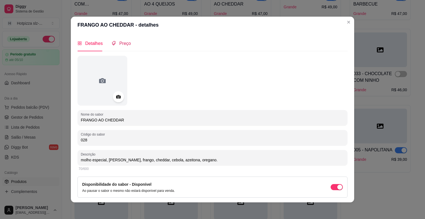
click at [123, 42] on span "Preço" at bounding box center [125, 43] width 12 height 5
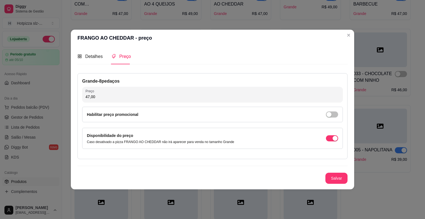
drag, startPoint x: 98, startPoint y: 97, endPoint x: 73, endPoint y: 97, distance: 24.3
click at [73, 97] on div "Detalhes Preço Nome do sabor FRANGO AO CHEDDAR Código do sabor 028 Descrição mo…" at bounding box center [212, 117] width 283 height 143
type input "42,00"
click at [333, 178] on button "Salvar" at bounding box center [336, 177] width 22 height 11
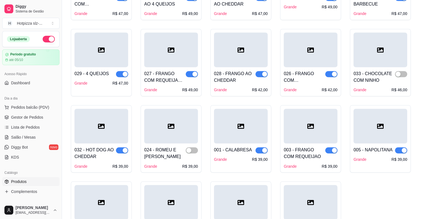
click at [168, 67] on div "027 - FRANGO COM REQUEIJAO E CHEDDAR Grande R$ 49,00" at bounding box center [171, 79] width 54 height 25
click at [180, 70] on div "027 - FRANGO COM REQUEIJAO E CHEDDAR" at bounding box center [164, 76] width 41 height 13
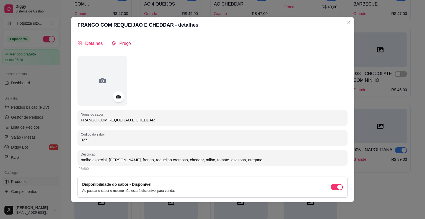
click at [121, 45] on span "Preço" at bounding box center [125, 43] width 12 height 5
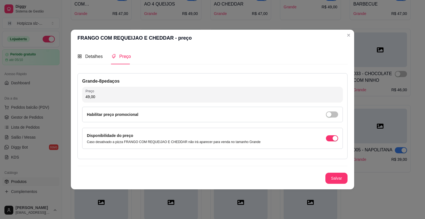
drag, startPoint x: 99, startPoint y: 97, endPoint x: 75, endPoint y: 98, distance: 23.5
click at [75, 98] on div "Detalhes Preço Nome do sabor FRANGO COM REQUEIJAO E CHEDDAR Código do sabor 027…" at bounding box center [212, 117] width 283 height 143
type input "42,00"
click at [334, 178] on button "Salvar" at bounding box center [337, 178] width 22 height 11
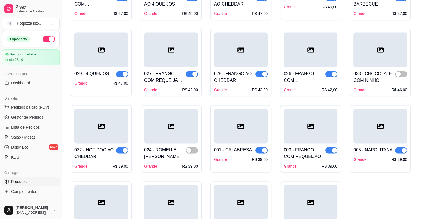
click at [106, 80] on div "Grande R$ 47,00" at bounding box center [101, 83] width 54 height 6
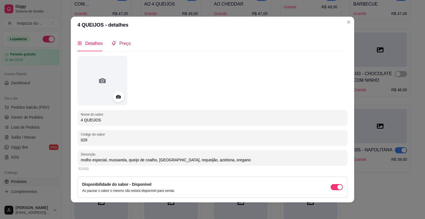
click at [125, 43] on span "Preço" at bounding box center [125, 43] width 12 height 5
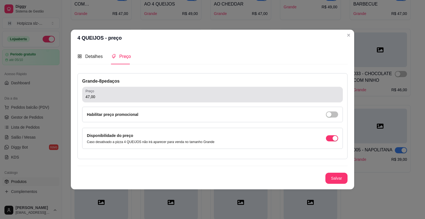
click at [98, 93] on div "47,00" at bounding box center [212, 94] width 254 height 11
drag, startPoint x: 98, startPoint y: 93, endPoint x: 79, endPoint y: 95, distance: 18.3
click at [79, 95] on div "Grande - 8 pedaços Preço 47,00 Habilitar preço promocional Disponibilidade do p…" at bounding box center [212, 116] width 270 height 86
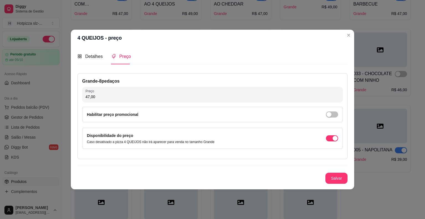
drag, startPoint x: 97, startPoint y: 98, endPoint x: 72, endPoint y: 98, distance: 24.6
click at [72, 98] on div "Detalhes Preço Nome do sabor 4 QUEIJOS Código do sabor 029 Descrição molho espe…" at bounding box center [212, 117] width 283 height 143
type input "42,00"
click at [336, 178] on button "Salvar" at bounding box center [336, 177] width 22 height 11
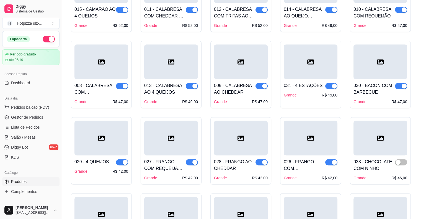
scroll to position [794, 0]
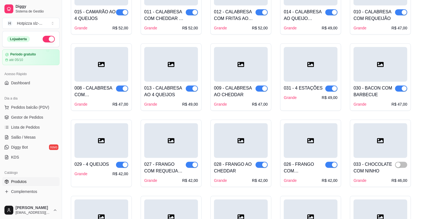
click at [307, 67] on div at bounding box center [311, 64] width 54 height 35
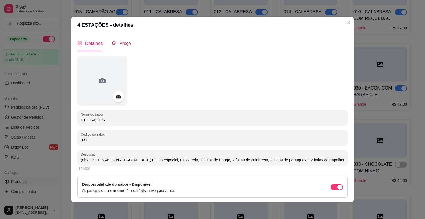
click at [122, 41] on span "Preço" at bounding box center [125, 43] width 12 height 5
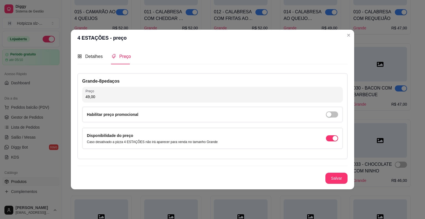
drag, startPoint x: 100, startPoint y: 100, endPoint x: 77, endPoint y: 98, distance: 22.4
click at [77, 98] on div "Detalhes Preço Nome do sabor 4 ESTAÇÕES Código do sabor 031 Descrição (obs: EST…" at bounding box center [212, 117] width 283 height 143
drag, startPoint x: 95, startPoint y: 97, endPoint x: 80, endPoint y: 97, distance: 15.5
click at [80, 97] on div "Grande - 8 pedaços Preço 49,00 Habilitar preço promocional Disponibilidade do p…" at bounding box center [212, 116] width 270 height 86
type input "42,00"
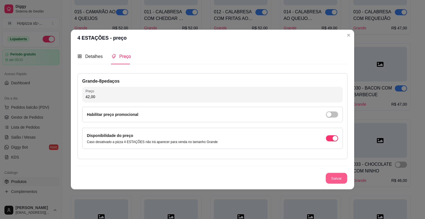
click at [337, 178] on button "Salvar" at bounding box center [337, 178] width 22 height 11
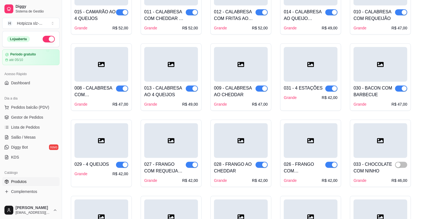
click at [368, 85] on div "030 - BACON COM BARBECUE" at bounding box center [373, 91] width 41 height 13
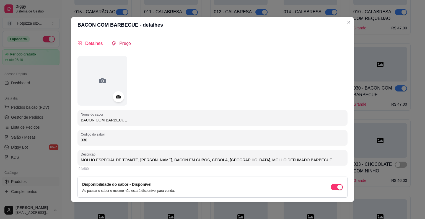
click at [123, 45] on span "Preço" at bounding box center [125, 43] width 12 height 5
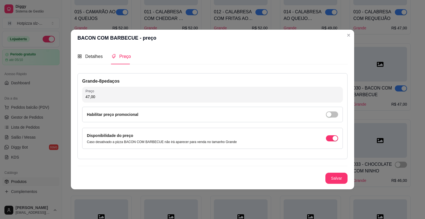
drag, startPoint x: 102, startPoint y: 99, endPoint x: 77, endPoint y: 100, distance: 25.7
click at [77, 100] on div "Detalhes Preço Nome do sabor BACON COM BARBECUE Código do sabor 030 Descrição M…" at bounding box center [212, 117] width 283 height 143
type input "42,00"
click at [340, 181] on button "Salvar" at bounding box center [336, 177] width 22 height 11
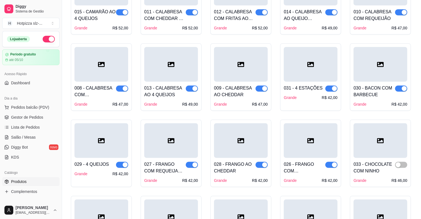
click at [236, 85] on div "009 - CALABRESA AO CHEDDAR" at bounding box center [234, 91] width 41 height 13
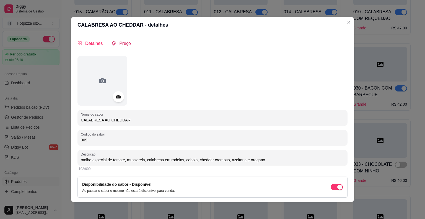
click at [121, 45] on span "Preço" at bounding box center [125, 43] width 12 height 5
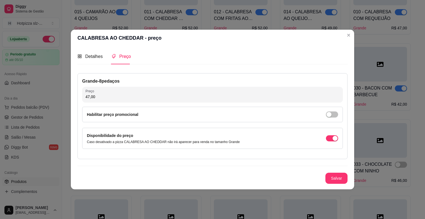
drag, startPoint x: 103, startPoint y: 95, endPoint x: 77, endPoint y: 98, distance: 26.3
click at [77, 98] on div "Grande - 8 pedaços Preço 47,00 Habilitar preço promocional Disponibilidade do p…" at bounding box center [212, 116] width 270 height 86
type input "42,00"
click at [333, 177] on button "Salvar" at bounding box center [337, 178] width 22 height 11
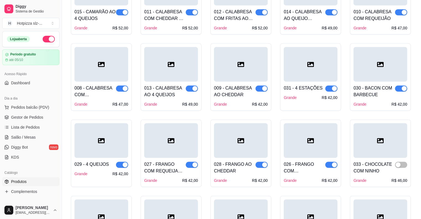
click at [175, 85] on div "013 - CALABRESA AO 4 QUEIJOS" at bounding box center [164, 91] width 41 height 13
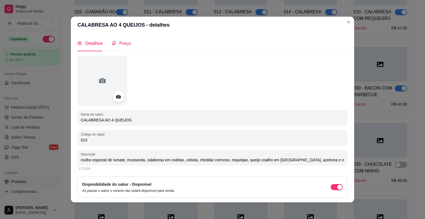
click at [123, 44] on span "Preço" at bounding box center [125, 43] width 12 height 5
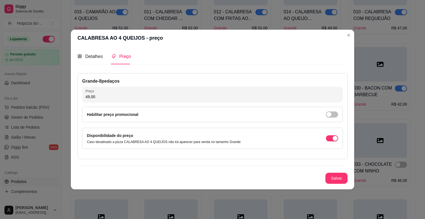
drag, startPoint x: 96, startPoint y: 98, endPoint x: 77, endPoint y: 98, distance: 19.1
click at [77, 98] on div "Detalhes Preço Nome do sabor CALABRESA AO 4 QUEIJOS Código do sabor 013 Descriç…" at bounding box center [212, 117] width 283 height 143
type input "47,00"
click at [333, 180] on button "Salvar" at bounding box center [337, 178] width 22 height 11
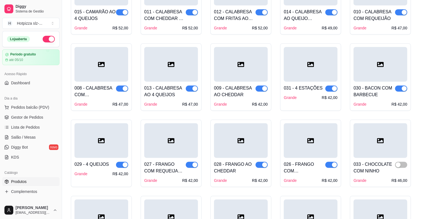
click at [95, 101] on div "Grande R$ 47,00" at bounding box center [101, 104] width 54 height 6
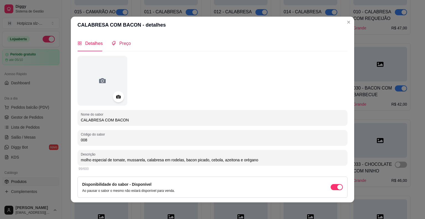
click at [121, 41] on span "Preço" at bounding box center [125, 43] width 12 height 5
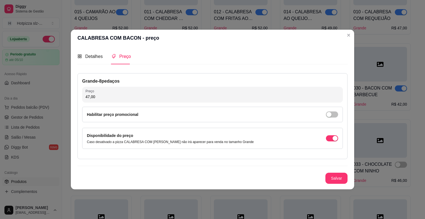
drag, startPoint x: 97, startPoint y: 98, endPoint x: 78, endPoint y: 98, distance: 18.8
click at [78, 98] on div "Grande - 8 pedaços Preço 47,00 Habilitar preço promocional Disponibilidade do p…" at bounding box center [212, 116] width 270 height 86
type input "42,00"
click at [331, 178] on button "Salvar" at bounding box center [337, 178] width 22 height 11
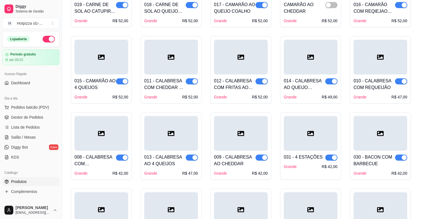
scroll to position [717, 0]
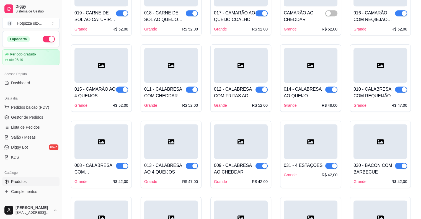
click at [374, 86] on div "010 - CALABRESA COM REQUEIJÃO" at bounding box center [373, 92] width 41 height 13
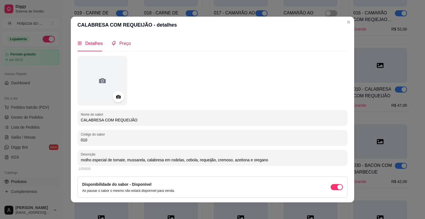
click at [120, 43] on span "Preço" at bounding box center [125, 43] width 12 height 5
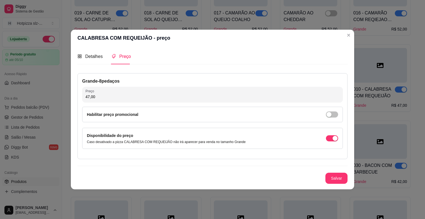
drag, startPoint x: 98, startPoint y: 99, endPoint x: 74, endPoint y: 99, distance: 23.2
click at [74, 99] on div "Detalhes Preço Nome do sabor CALABRESA COM REQUEIJÃO Código do sabor 010 Descri…" at bounding box center [212, 117] width 283 height 143
type input "42,00"
click at [340, 178] on button "Salvar" at bounding box center [336, 177] width 22 height 11
click at [342, 178] on button "Salvar" at bounding box center [337, 178] width 22 height 11
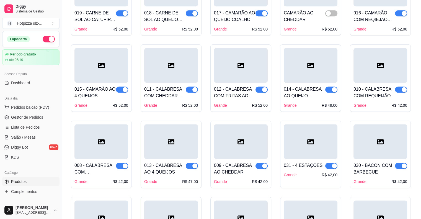
click at [304, 86] on div "014 - CALABRESA AO QUEIJO COALHO" at bounding box center [304, 92] width 41 height 13
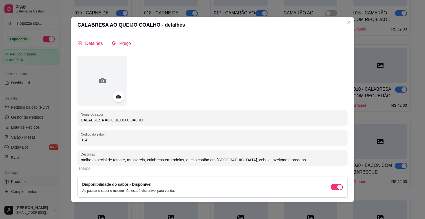
click at [123, 45] on span "Preço" at bounding box center [125, 43] width 12 height 5
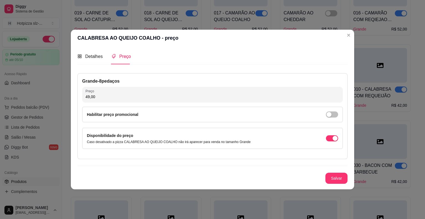
drag, startPoint x: 100, startPoint y: 98, endPoint x: 71, endPoint y: 99, distance: 29.3
click at [71, 99] on div "Detalhes Preço Nome do sabor CALABRESA AO QUEIJO COALHO Código do sabor 014 Des…" at bounding box center [212, 117] width 283 height 143
type input "48,00"
click at [335, 177] on button "Salvar" at bounding box center [337, 178] width 22 height 11
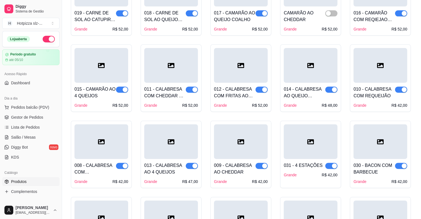
click at [238, 86] on div "012 - CALABRESA COM FRITAS AO CHEDDAR CREMOSO" at bounding box center [234, 92] width 41 height 13
click at [164, 86] on div "011 - CALABRESA COM CHEDDAR E REQUEIJÃO CREMOSO" at bounding box center [164, 92] width 41 height 13
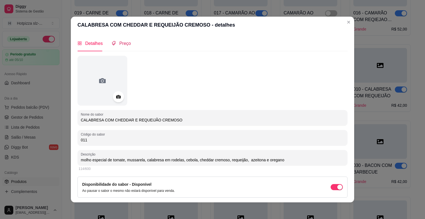
click at [119, 45] on span "Preço" at bounding box center [125, 43] width 12 height 5
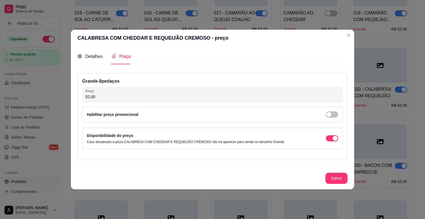
drag, startPoint x: 101, startPoint y: 97, endPoint x: 76, endPoint y: 99, distance: 25.3
click at [76, 99] on div "Detalhes Preço Nome do sabor CALABRESA COM CHEDDAR E REQUEIJÃO CREMOSO Código d…" at bounding box center [212, 117] width 283 height 143
type input "42,00"
click at [334, 179] on button "Salvar" at bounding box center [337, 178] width 22 height 11
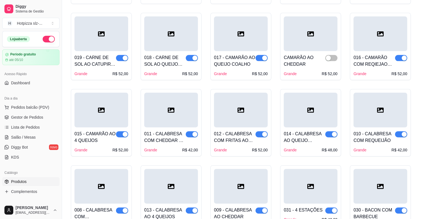
scroll to position [670, 0]
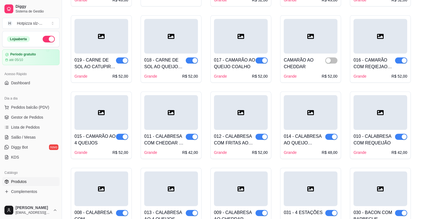
click at [378, 57] on div "016 - CAMARÃO COM REQIEJAO CREMOSO" at bounding box center [373, 63] width 41 height 13
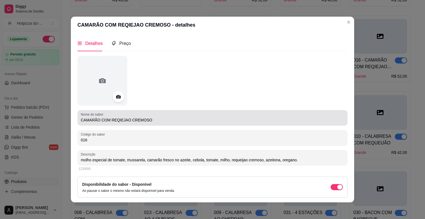
click at [117, 119] on input "CAMARÃO COM REQIEJAO CREMOSO" at bounding box center [212, 120] width 263 height 6
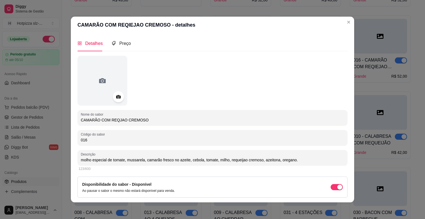
click at [121, 119] on input "CAMARÃO COM REQJAO CREMOSO" at bounding box center [212, 120] width 263 height 6
click at [115, 119] on input "CAMARÃO COM REQJAO CREMOSO" at bounding box center [212, 120] width 263 height 6
click at [168, 119] on input "CAMARÃO COM REQUEIJAO CREMOSO" at bounding box center [212, 120] width 263 height 6
type input "CAMARÃO COM REQUEIJAO CREMOSO"
click at [122, 39] on div "Preço" at bounding box center [120, 43] width 19 height 16
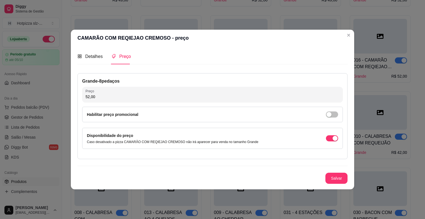
drag, startPoint x: 101, startPoint y: 98, endPoint x: 77, endPoint y: 98, distance: 23.2
click at [77, 98] on div "Grande - 8 pedaços Preço 52,00 Habilitar preço promocional Disponibilidade do p…" at bounding box center [212, 116] width 270 height 86
click at [336, 178] on button "Salvar" at bounding box center [336, 177] width 22 height 11
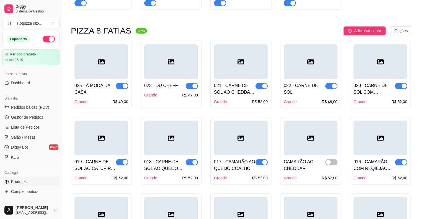
scroll to position [566, 0]
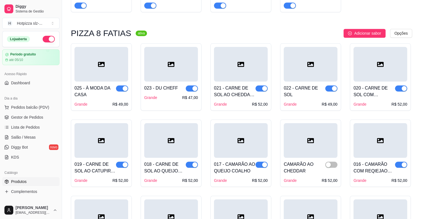
click at [314, 101] on div "Grande R$ 49,00" at bounding box center [311, 104] width 54 height 6
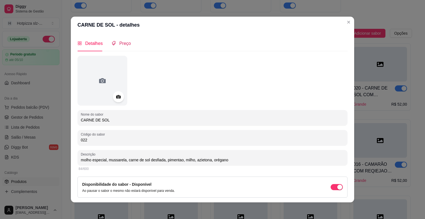
click at [122, 43] on span "Preço" at bounding box center [125, 43] width 12 height 5
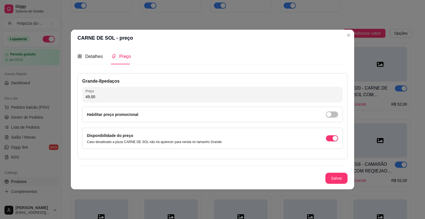
drag, startPoint x: 98, startPoint y: 97, endPoint x: 78, endPoint y: 98, distance: 20.5
click at [78, 98] on div "Grande - 8 pedaços Preço 49,00 Habilitar preço promocional Disponibilidade do p…" at bounding box center [212, 116] width 270 height 86
type input "52,00"
click at [334, 179] on button "Salvar" at bounding box center [336, 177] width 22 height 11
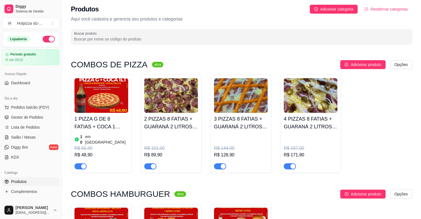
scroll to position [0, 0]
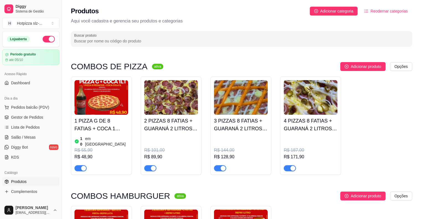
click at [103, 120] on h4 "1 PIZZA G DE 8 FATIAS + COCA 1 LITRO" at bounding box center [101, 124] width 54 height 15
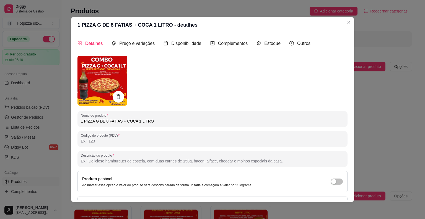
click at [115, 96] on icon at bounding box center [118, 96] width 6 height 6
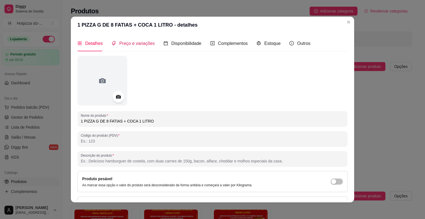
click at [133, 44] on span "Preço e variações" at bounding box center [136, 43] width 35 height 5
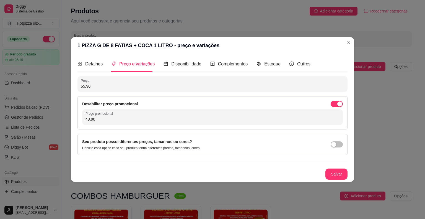
drag, startPoint x: 98, startPoint y: 118, endPoint x: 82, endPoint y: 120, distance: 16.7
click at [82, 120] on div "Desabilitar preço promocional Preço promocional 48,90" at bounding box center [212, 112] width 270 height 33
type input "46,99"
click at [341, 175] on button "Salvar" at bounding box center [336, 173] width 22 height 11
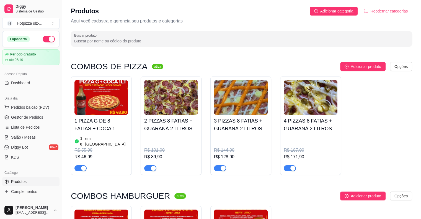
click at [239, 153] on div "R$ 128,90" at bounding box center [241, 156] width 54 height 7
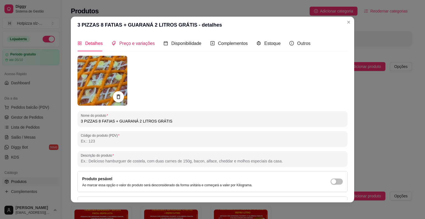
click at [130, 46] on span "Preço e variações" at bounding box center [136, 43] width 35 height 5
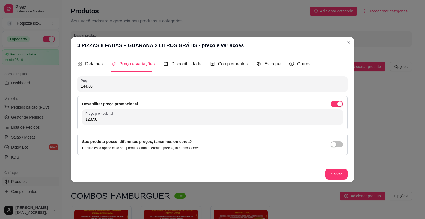
drag, startPoint x: 100, startPoint y: 119, endPoint x: 74, endPoint y: 122, distance: 26.4
click at [74, 122] on div "Detalhes Preço e variações Disponibilidade Complementos Estoque Outros Nome do …" at bounding box center [212, 118] width 283 height 128
type input "126,90"
click at [329, 176] on button "Salvar" at bounding box center [337, 173] width 22 height 11
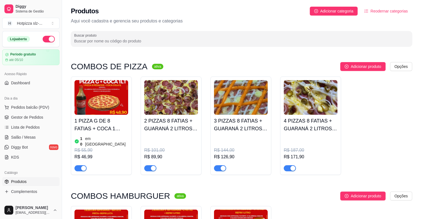
click at [309, 111] on img at bounding box center [311, 97] width 54 height 35
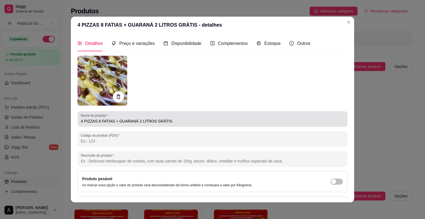
click at [115, 121] on input "4 PIZZAS 8 FATIAS + GUARANÁ 2 LITROS GRÁTIS" at bounding box center [212, 121] width 263 height 6
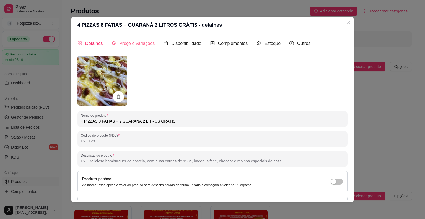
type input "4 PIZZAS 8 FATIAS + 2 GUARANÁ 2 LITROS GRÁTIS"
click at [125, 44] on span "Preço e variações" at bounding box center [136, 43] width 35 height 5
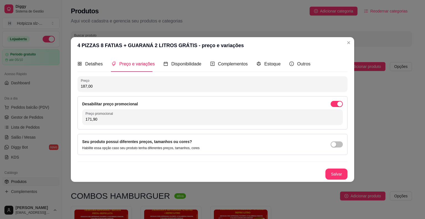
drag, startPoint x: 102, startPoint y: 120, endPoint x: 81, endPoint y: 121, distance: 21.1
click at [81, 121] on div "Desabilitar preço promocional Preço promocional 171,90" at bounding box center [212, 112] width 270 height 33
type input "178,90"
click at [333, 172] on button "Salvar" at bounding box center [336, 173] width 22 height 11
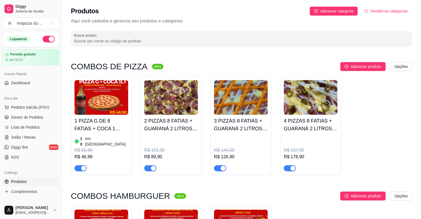
click at [96, 97] on img at bounding box center [101, 97] width 54 height 35
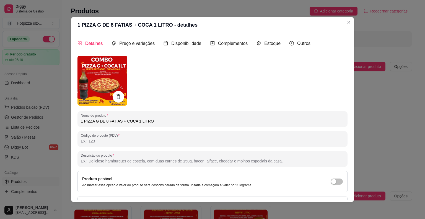
click at [117, 97] on icon at bounding box center [118, 96] width 6 height 6
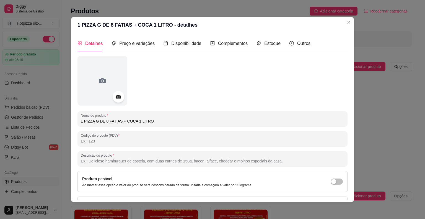
scroll to position [37, 0]
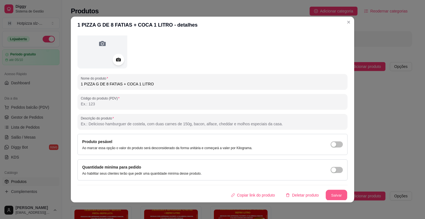
click at [332, 197] on button "Salvar" at bounding box center [337, 194] width 22 height 11
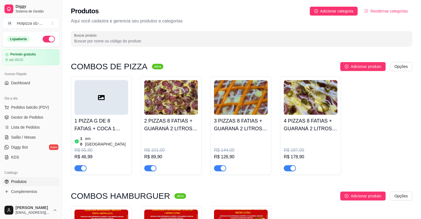
click at [113, 103] on div at bounding box center [101, 97] width 54 height 35
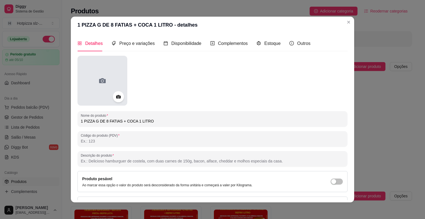
click at [95, 79] on div at bounding box center [102, 81] width 50 height 50
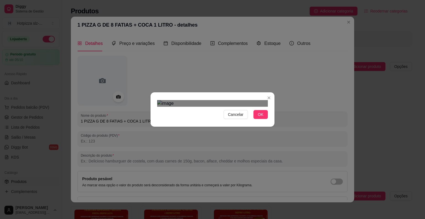
click at [225, 113] on div "Use the arrow keys to move the crop selection area" at bounding box center [218, 163] width 100 height 100
click at [209, 100] on div at bounding box center [212, 103] width 111 height 7
click at [225, 136] on div "Use the arrow keys to move the crop selection area" at bounding box center [239, 164] width 56 height 56
click at [255, 119] on button "OK" at bounding box center [260, 114] width 14 height 9
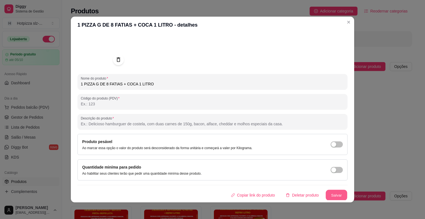
click at [326, 193] on button "Salvar" at bounding box center [337, 194] width 22 height 11
click at [326, 196] on button "Salvar" at bounding box center [337, 194] width 22 height 11
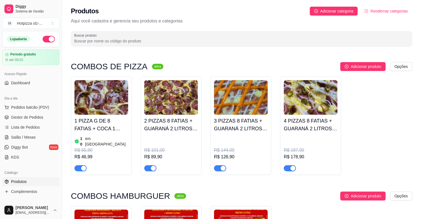
click at [104, 123] on h4 "1 PIZZA G DE 8 FATIAS + COCA 1 LITRO" at bounding box center [101, 124] width 54 height 15
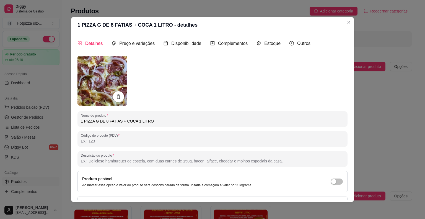
drag, startPoint x: 132, startPoint y: 122, endPoint x: 122, endPoint y: 120, distance: 9.6
click at [122, 120] on input "1 PIZZA G DE 8 FATIAS + COCA 1 LITRO" at bounding box center [212, 121] width 263 height 6
type input "1 PIZZA G DE 8 FATIAS + REFRI 1 LITRO"
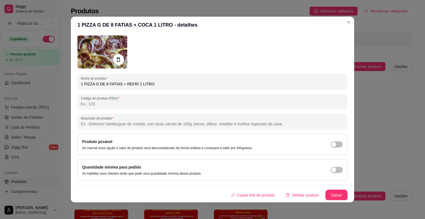
click at [326, 200] on div "Detalhes Preço e variações Disponibilidade Complementos Estoque Outros Nome do …" at bounding box center [212, 117] width 283 height 169
click at [330, 194] on button "Salvar" at bounding box center [337, 194] width 22 height 11
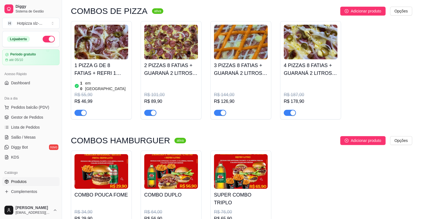
scroll to position [71, 0]
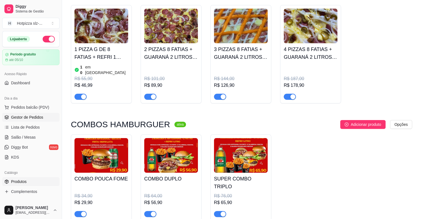
click at [30, 119] on span "Gestor de Pedidos" at bounding box center [27, 117] width 32 height 6
